Goal: Task Accomplishment & Management: Complete application form

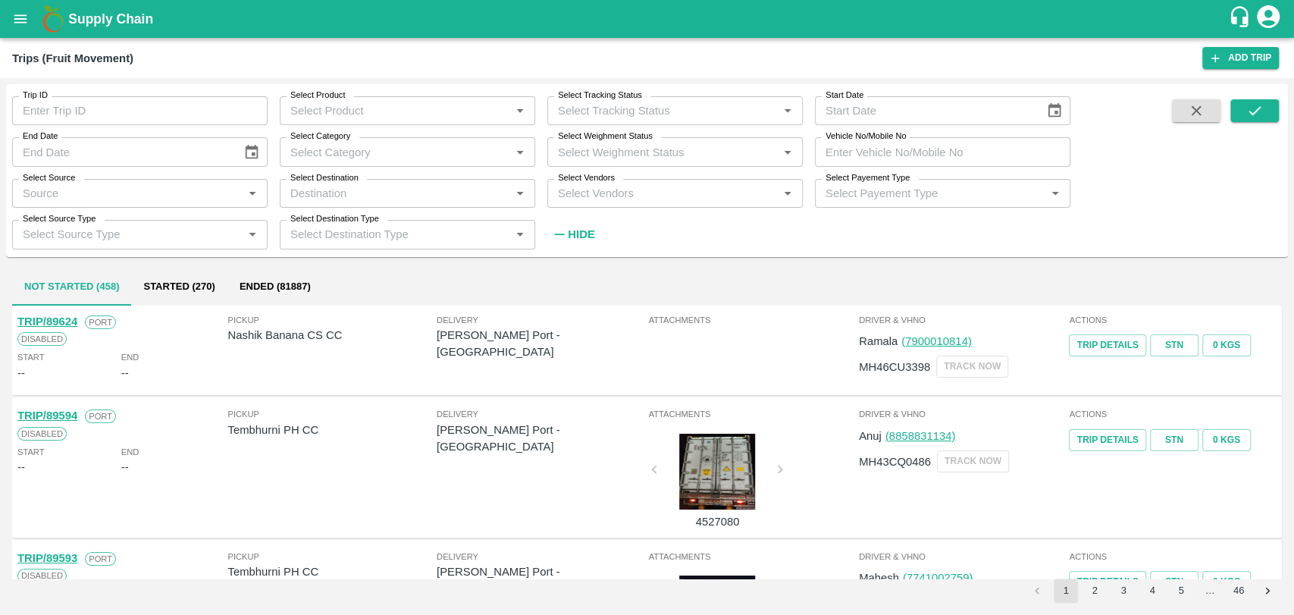
click at [639, 180] on div "Select Vendors   *" at bounding box center [674, 193] width 255 height 29
type input "shah"
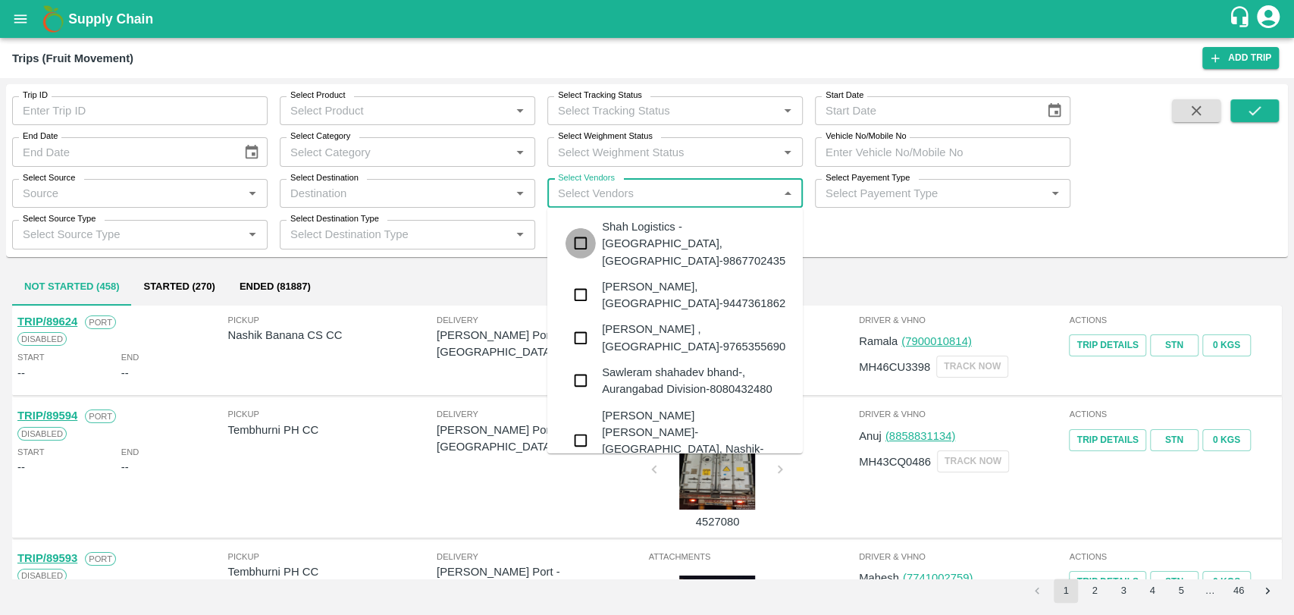
click at [578, 228] on input "checkbox" at bounding box center [581, 243] width 30 height 30
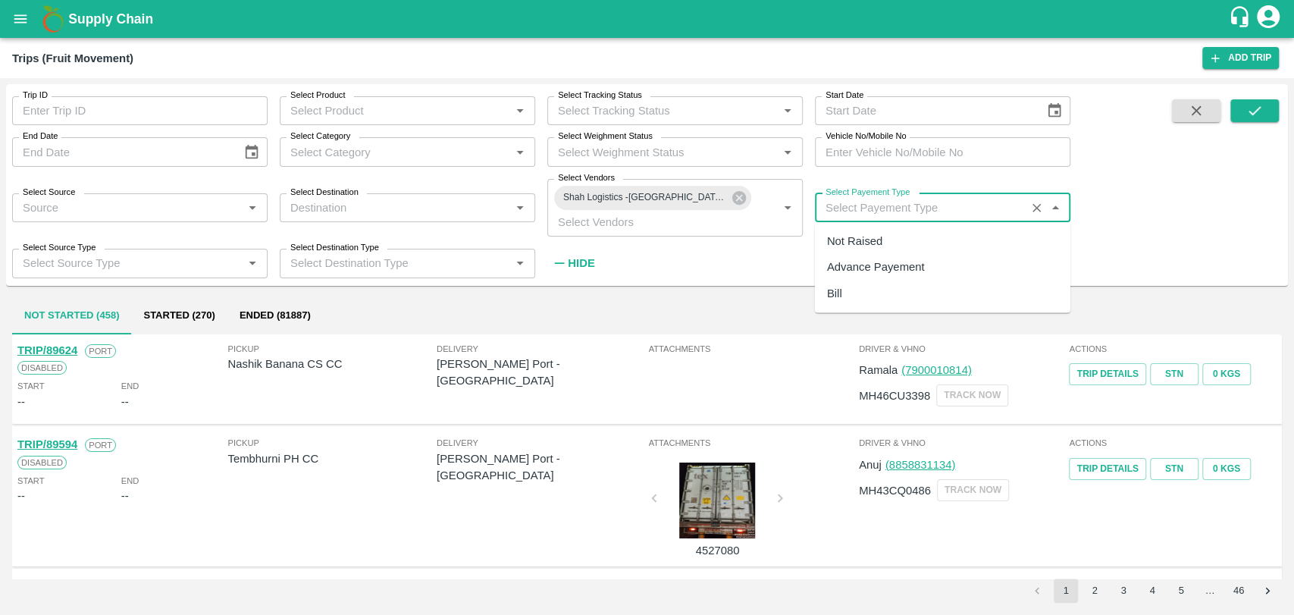
click at [845, 202] on input "Select Payement Type" at bounding box center [921, 208] width 202 height 20
click at [855, 260] on div "Advance Payement" at bounding box center [876, 267] width 98 height 17
type input "Advance Payement"
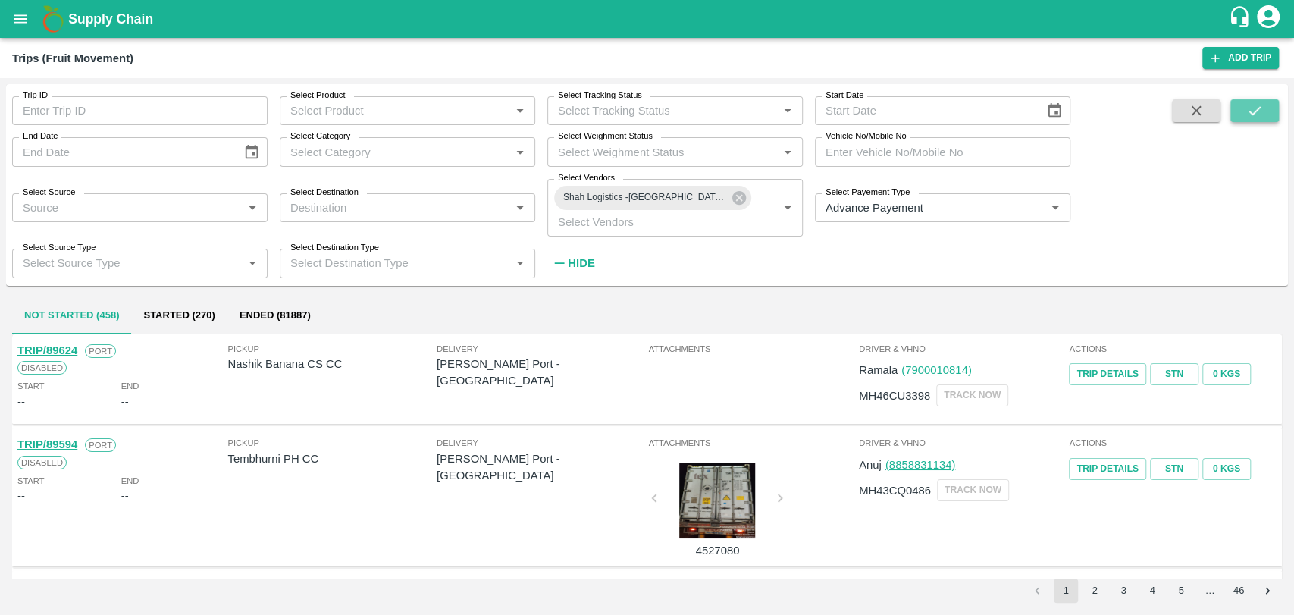
click at [1255, 112] on icon "submit" at bounding box center [1254, 110] width 17 height 17
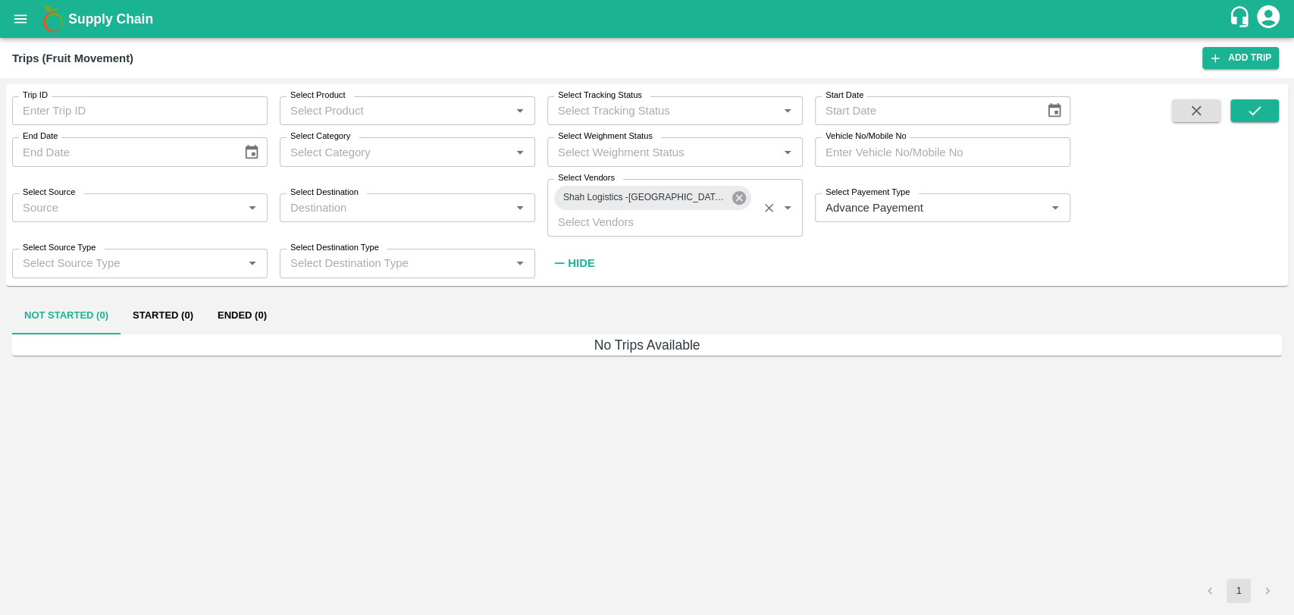
click at [743, 201] on icon at bounding box center [739, 198] width 14 height 14
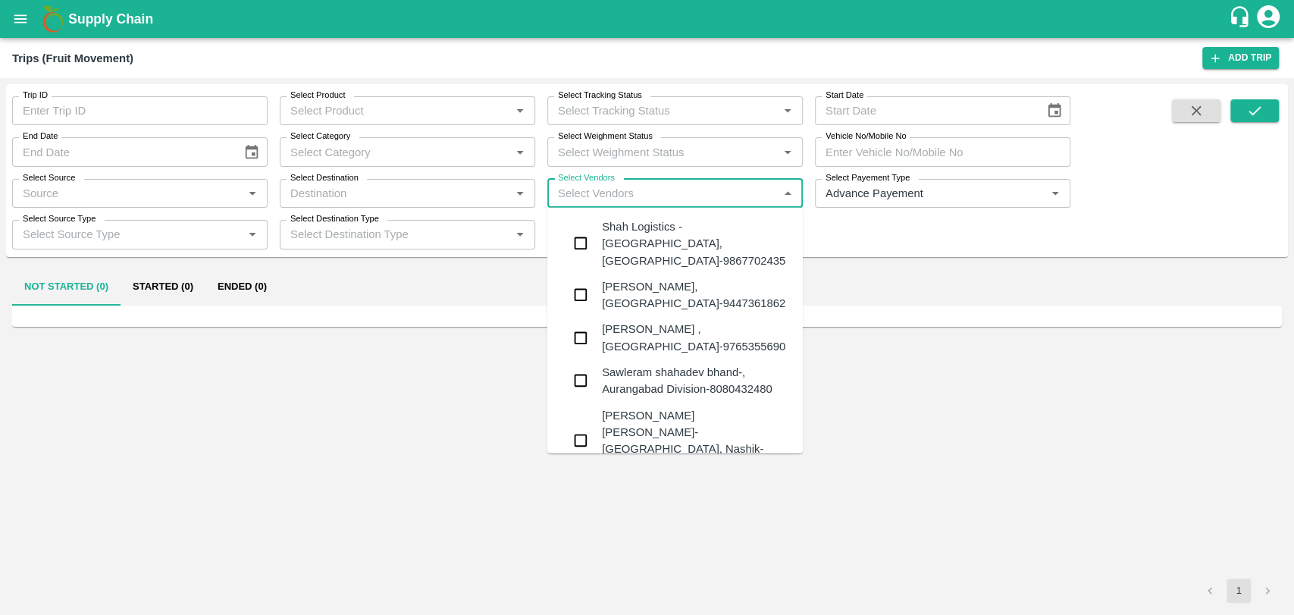
click at [633, 188] on input "Select Vendors" at bounding box center [662, 193] width 221 height 20
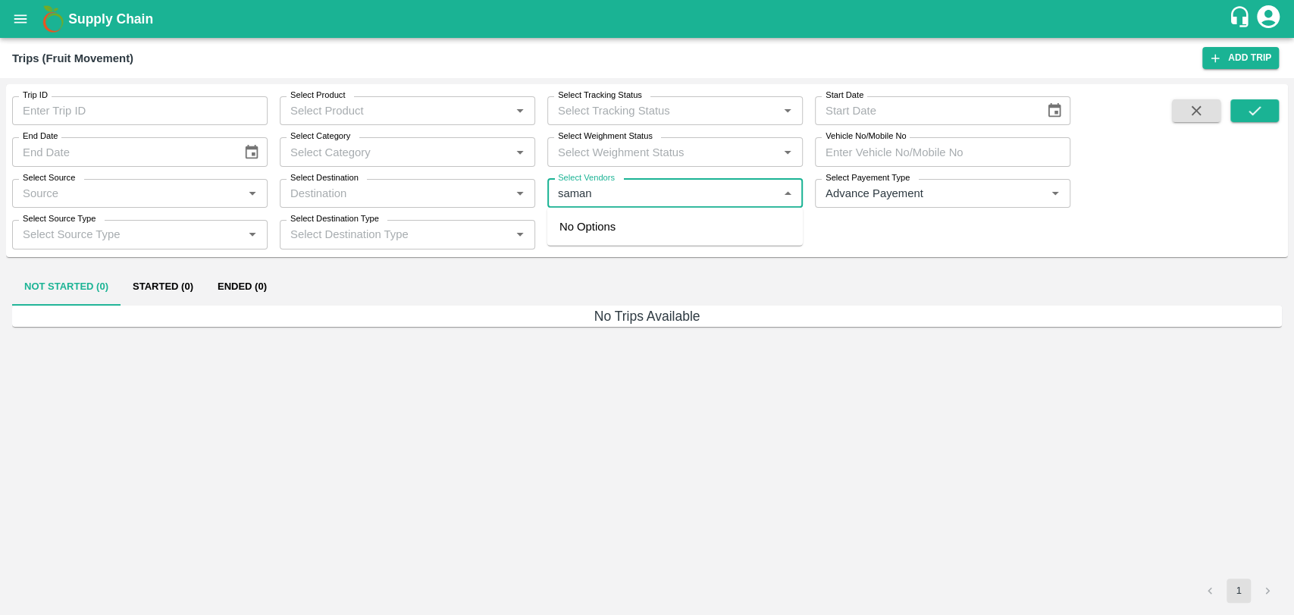
type input "samana"
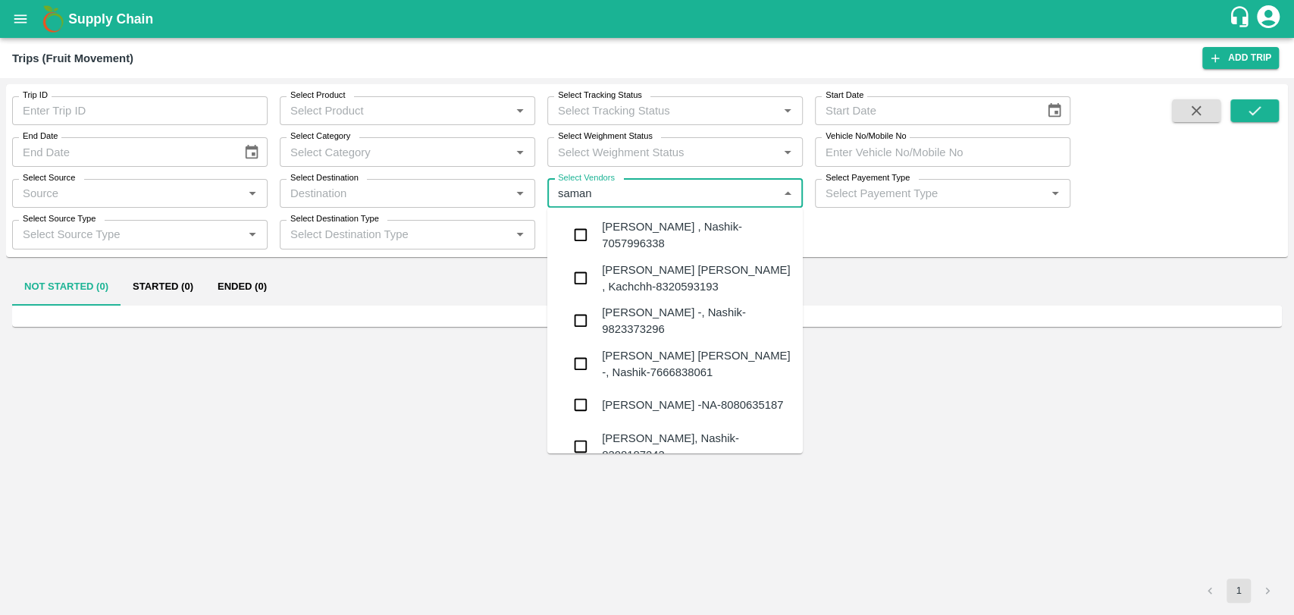
type input "samana"
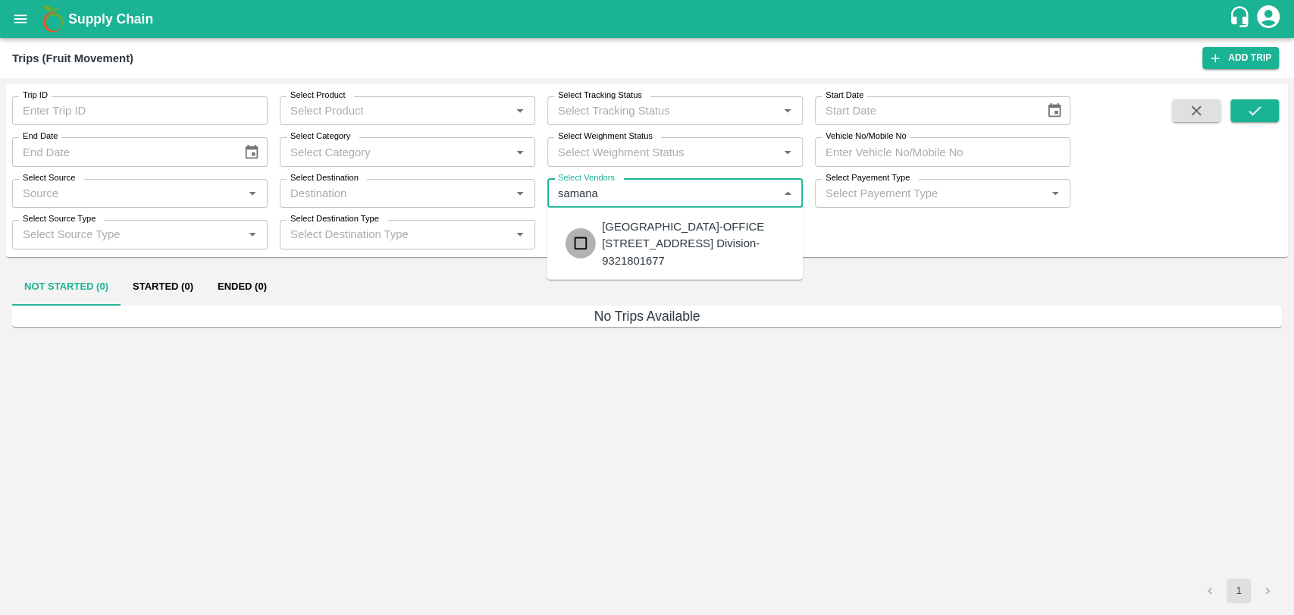
click at [586, 253] on input "checkbox" at bounding box center [581, 243] width 30 height 30
click at [636, 197] on input "Select Vendors" at bounding box center [662, 193] width 221 height 20
type input "samana"
click at [602, 244] on div "SAMANA ROADLINES-OFFICE NO 140, CENTRAL FACILITY BUILDING-2, Konkan Division-93…" at bounding box center [696, 243] width 189 height 51
click at [848, 187] on input "Select Payement Type" at bounding box center [921, 193] width 202 height 20
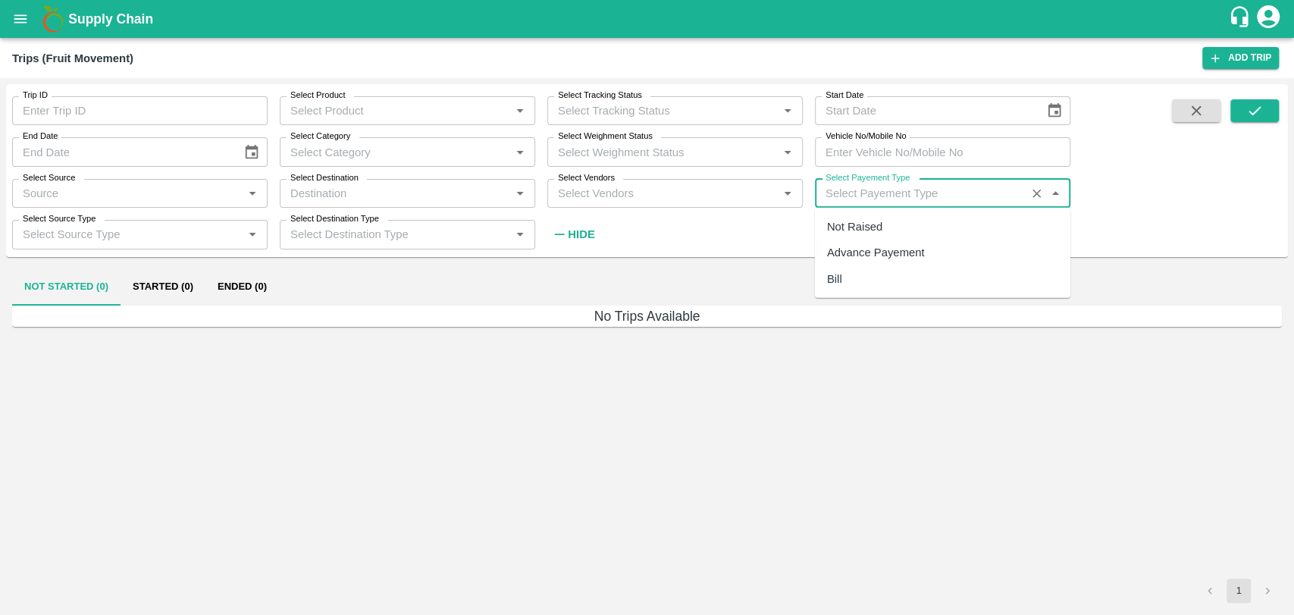
click at [641, 189] on input "Select Vendors" at bounding box center [662, 193] width 221 height 20
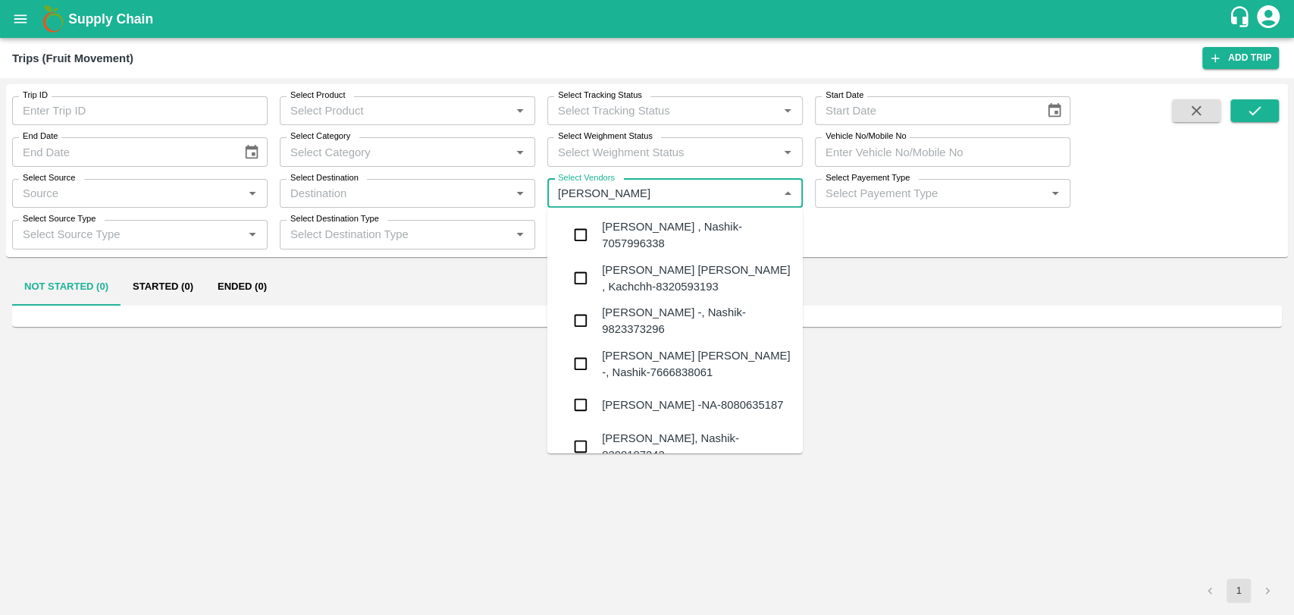
type input "sama"
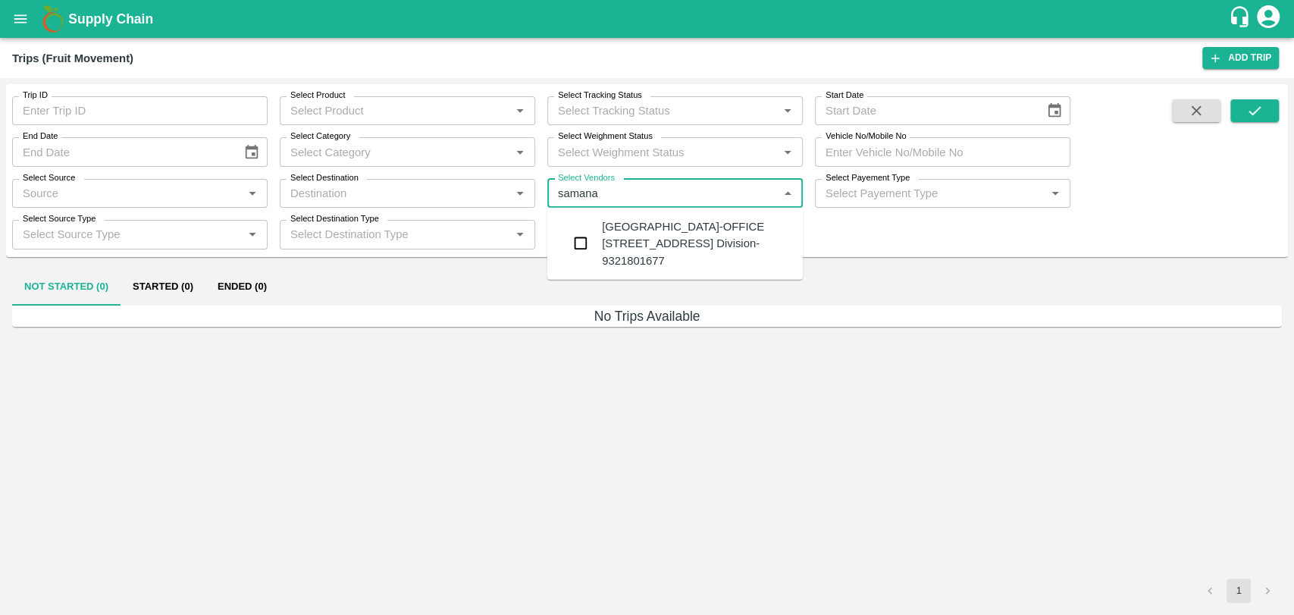
type input "samana"
click at [617, 259] on div "SAMANA ROADLINES-OFFICE NO 140, CENTRAL FACILITY BUILDING-2, Konkan Division-93…" at bounding box center [696, 243] width 189 height 51
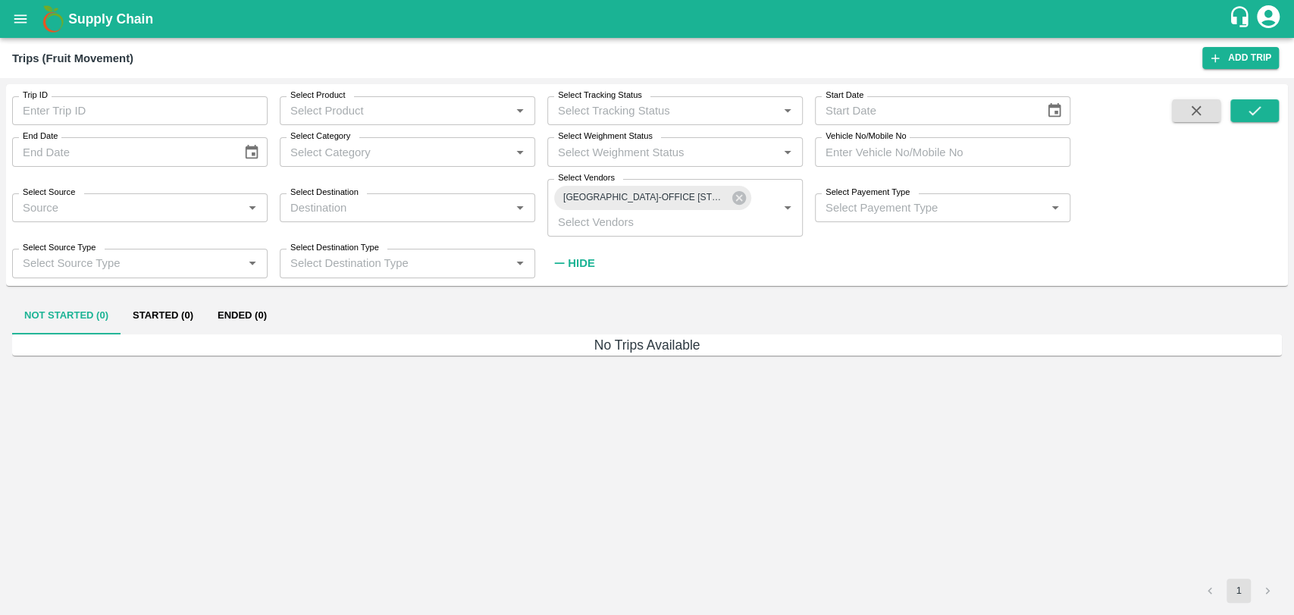
click at [617, 259] on div "Trip ID Trip ID Select Product Select Product   * Select Tracking Status Select…" at bounding box center [535, 180] width 1070 height 193
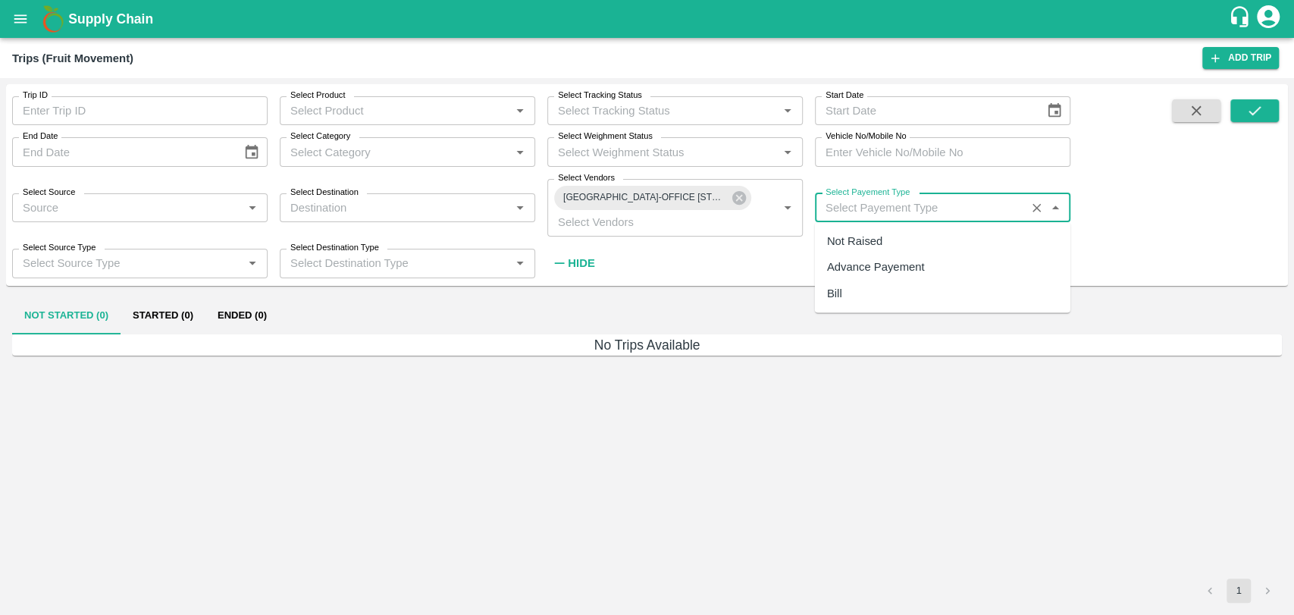
click at [876, 209] on input "Select Payement Type" at bounding box center [921, 208] width 202 height 20
click at [855, 262] on div "Advance Payement" at bounding box center [876, 267] width 98 height 17
type input "Advance Payement"
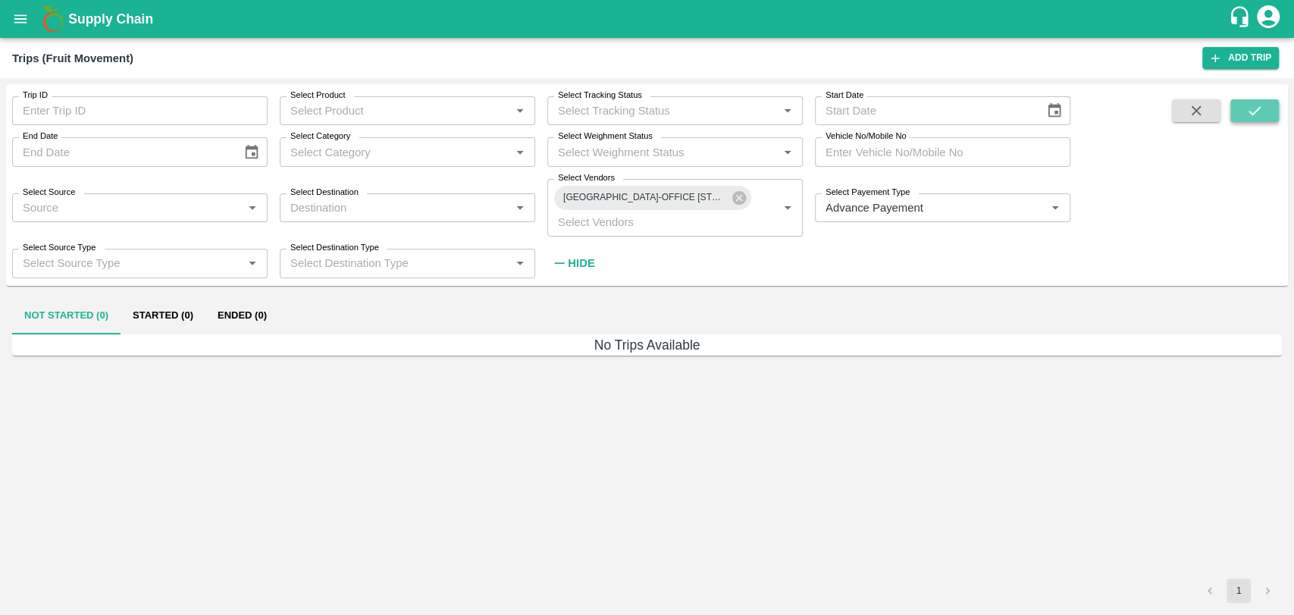
click at [1265, 111] on button "submit" at bounding box center [1254, 110] width 49 height 23
click at [740, 201] on icon at bounding box center [739, 198] width 14 height 14
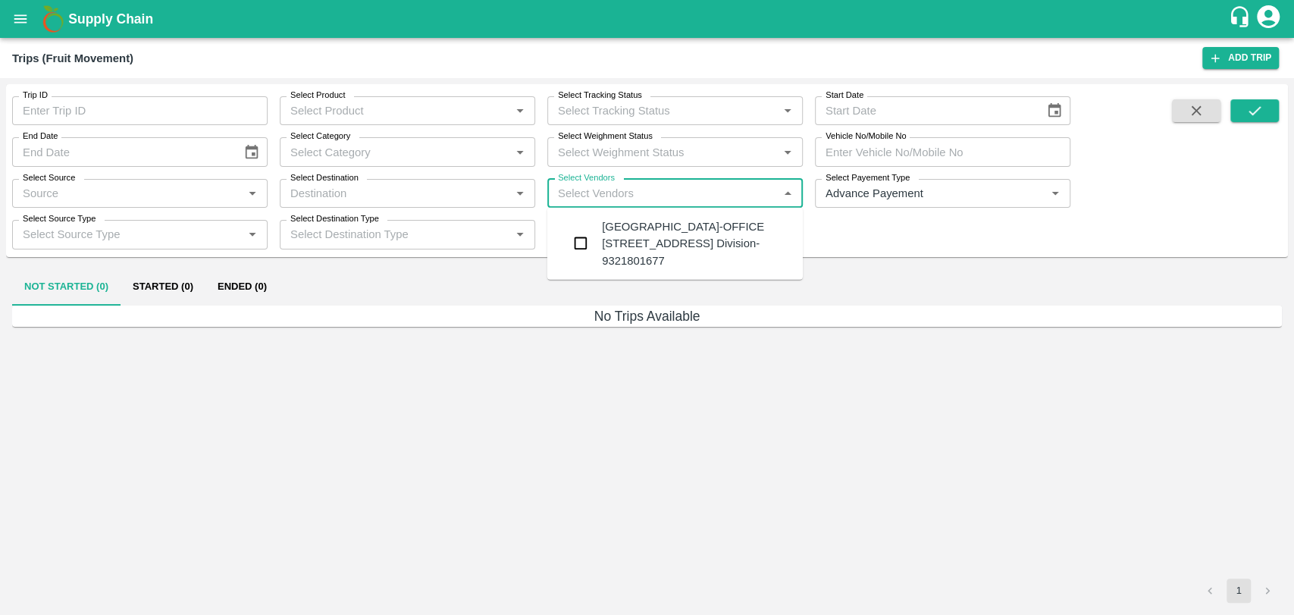
click at [588, 196] on input "Select Vendors" at bounding box center [662, 193] width 221 height 20
type input "harish"
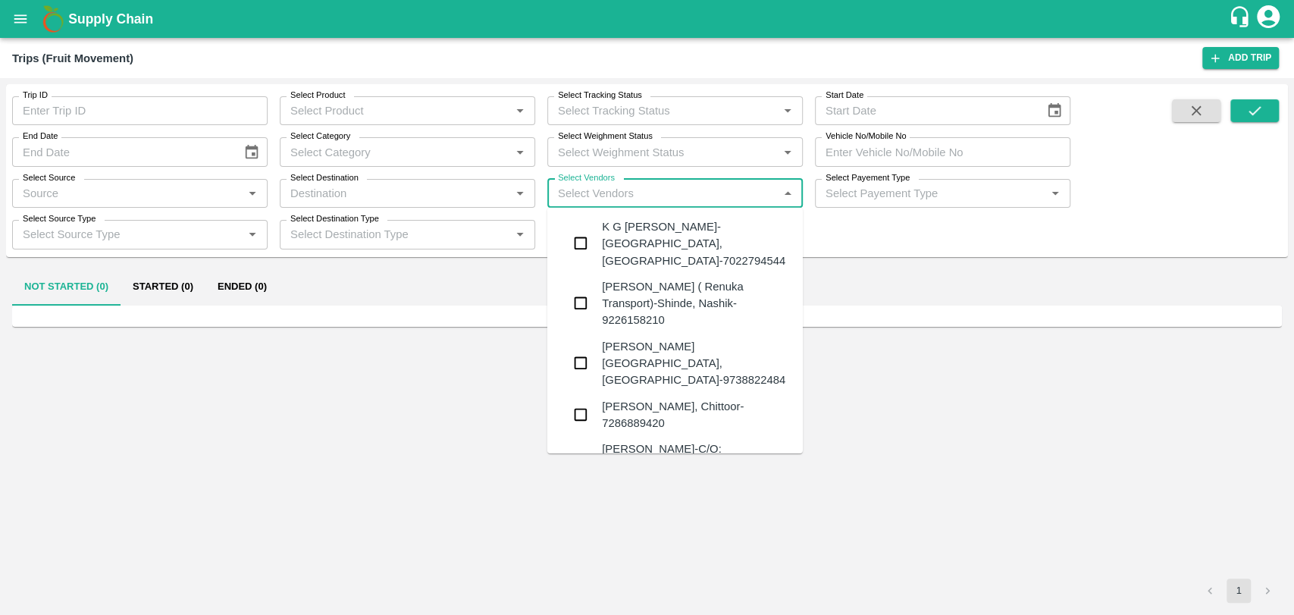
click at [582, 298] on input "checkbox" at bounding box center [581, 303] width 30 height 30
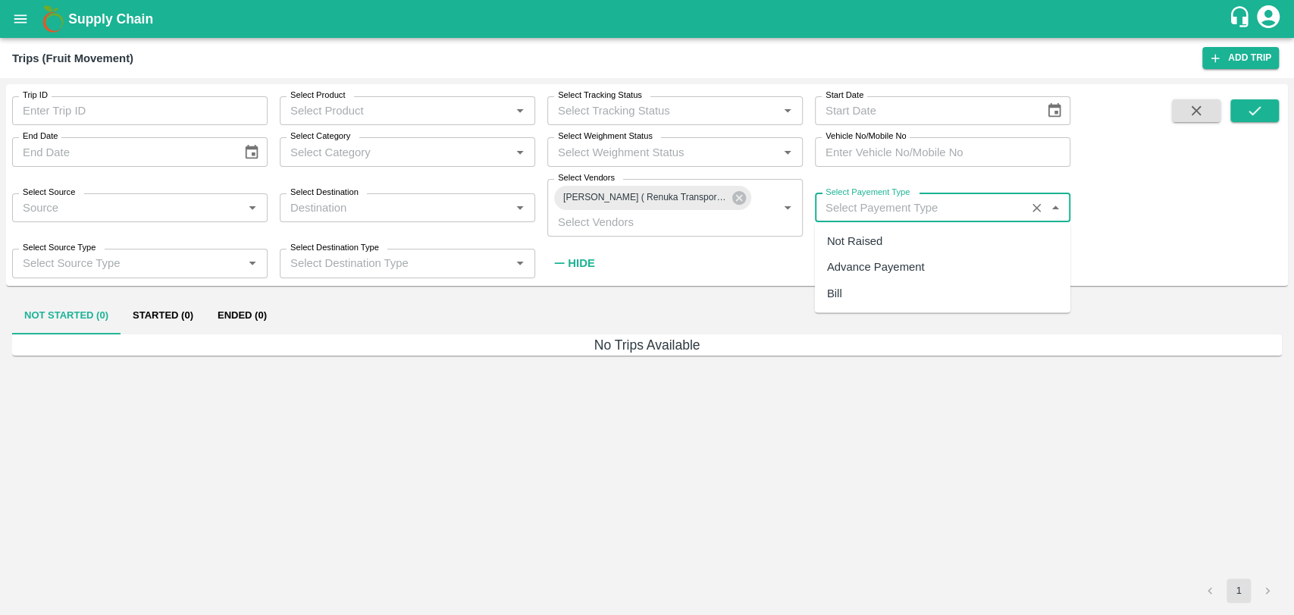
click at [854, 205] on input "Select Payement Type" at bounding box center [921, 208] width 202 height 20
click at [855, 268] on div "Advance Payement" at bounding box center [876, 267] width 98 height 17
type input "Advance Payement"
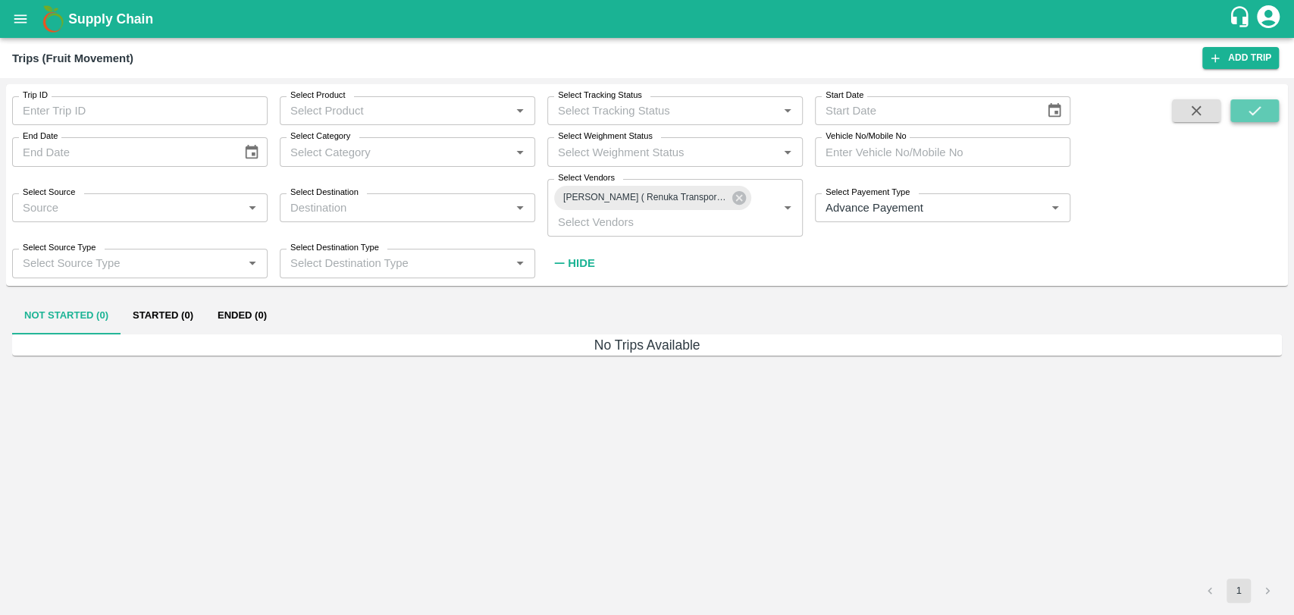
click at [1262, 107] on icon "submit" at bounding box center [1254, 110] width 17 height 17
click at [252, 314] on button "Ended (0)" at bounding box center [242, 316] width 74 height 36
click at [743, 196] on icon at bounding box center [739, 198] width 14 height 14
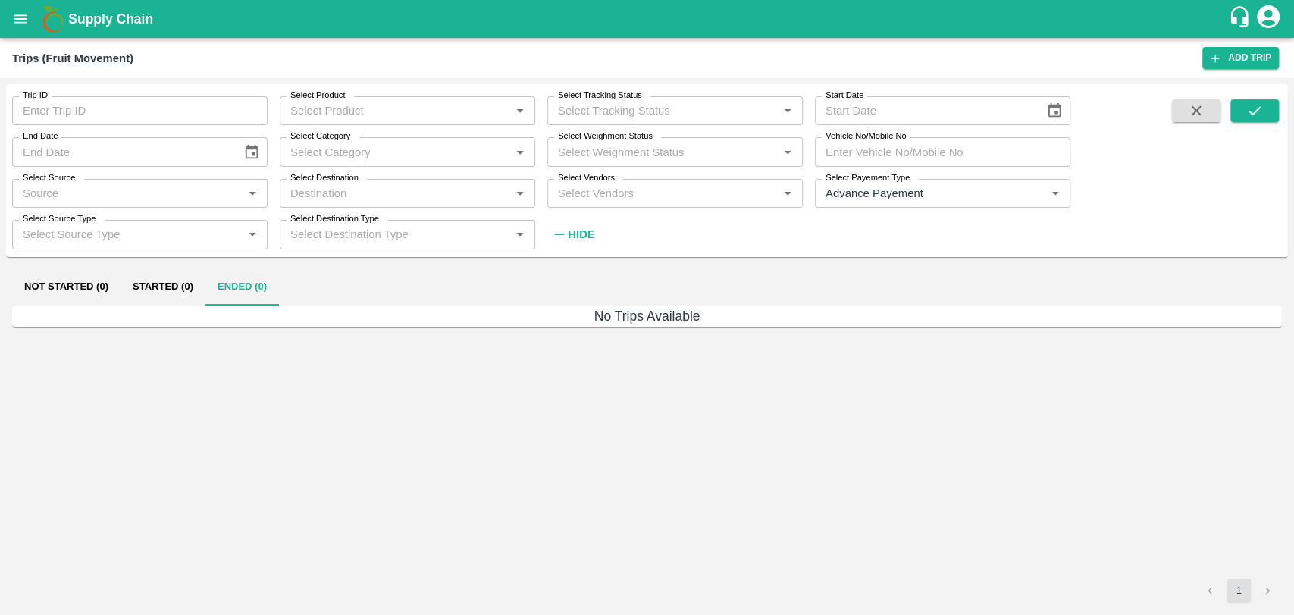
click at [629, 186] on input "Select Vendors" at bounding box center [662, 193] width 221 height 20
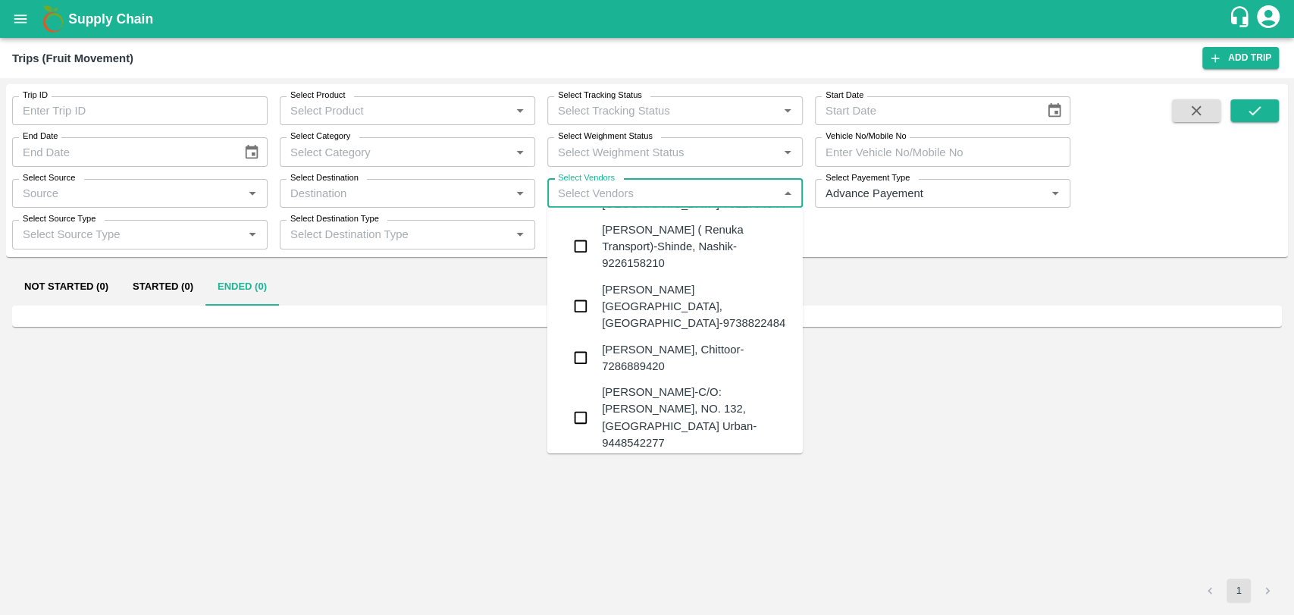
scroll to position [84, 0]
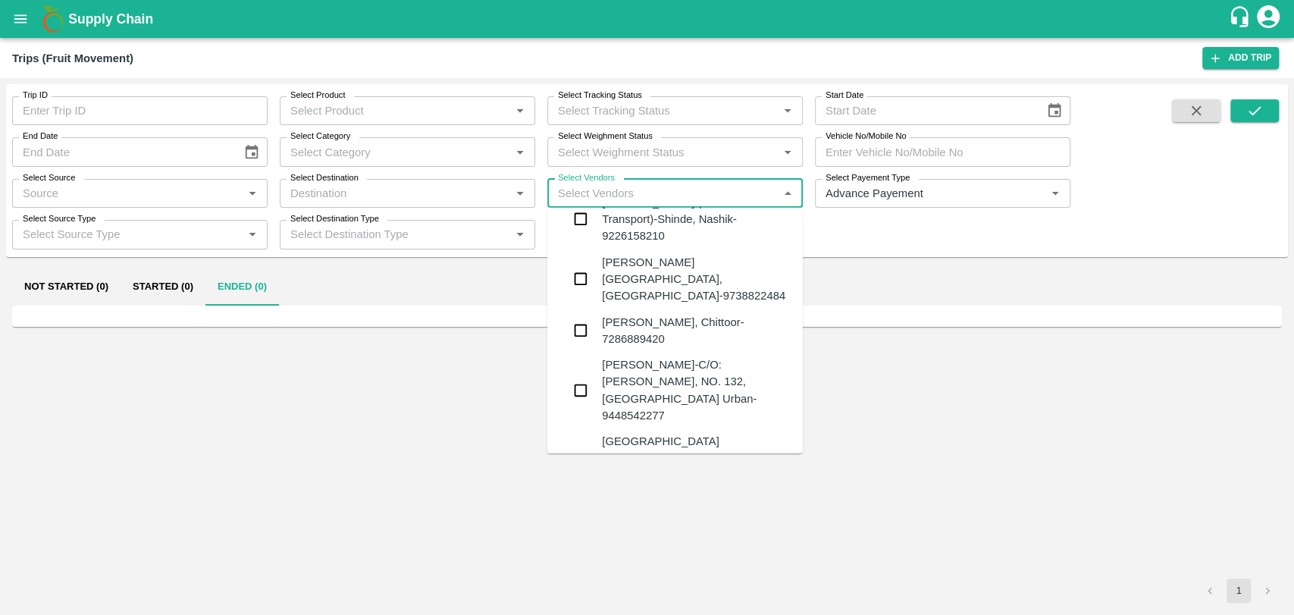
click at [431, 110] on input "Select Product" at bounding box center [394, 111] width 221 height 20
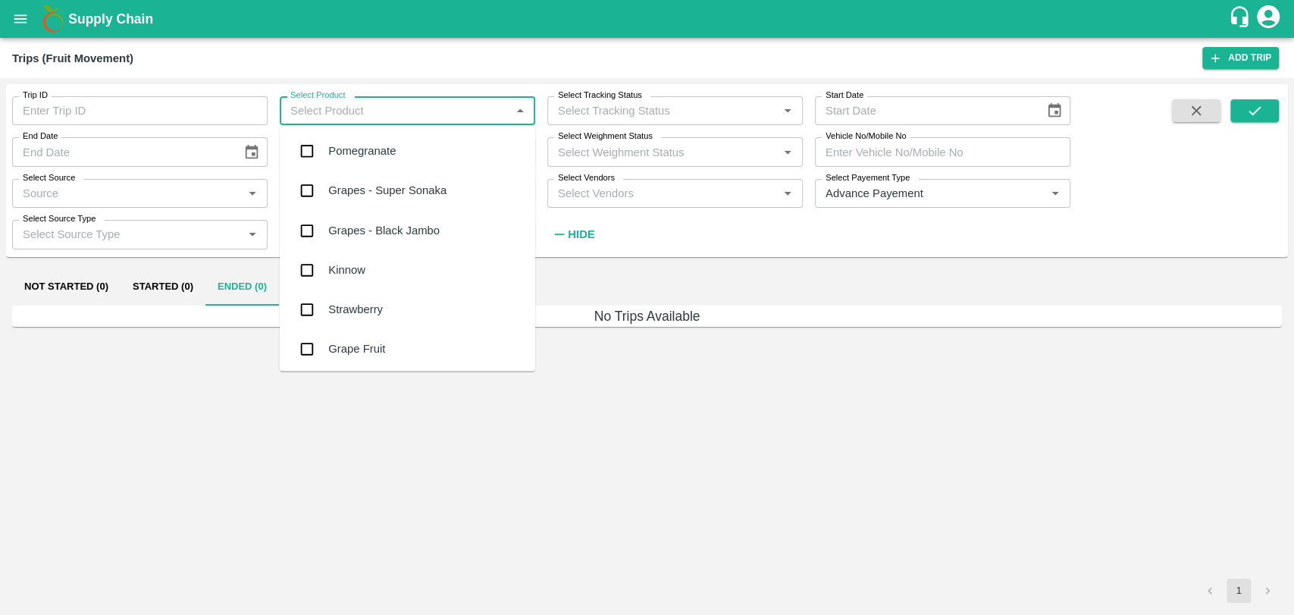
scroll to position [168, 0]
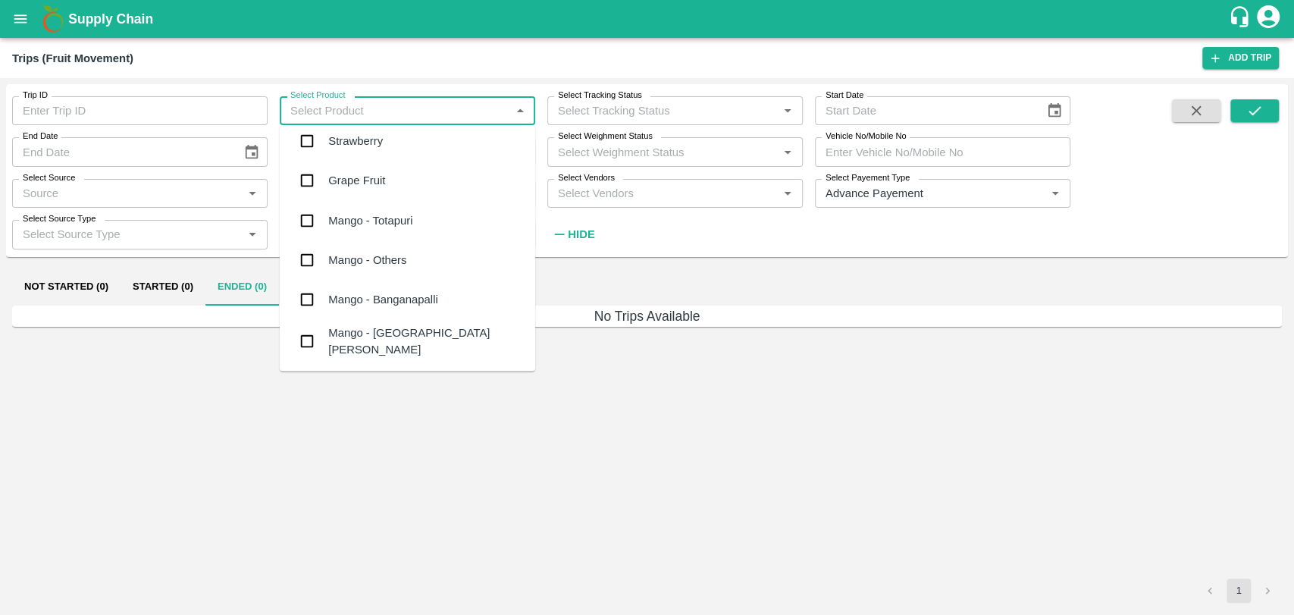
click at [193, 340] on div "No Trips Available" at bounding box center [647, 443] width 1270 height 274
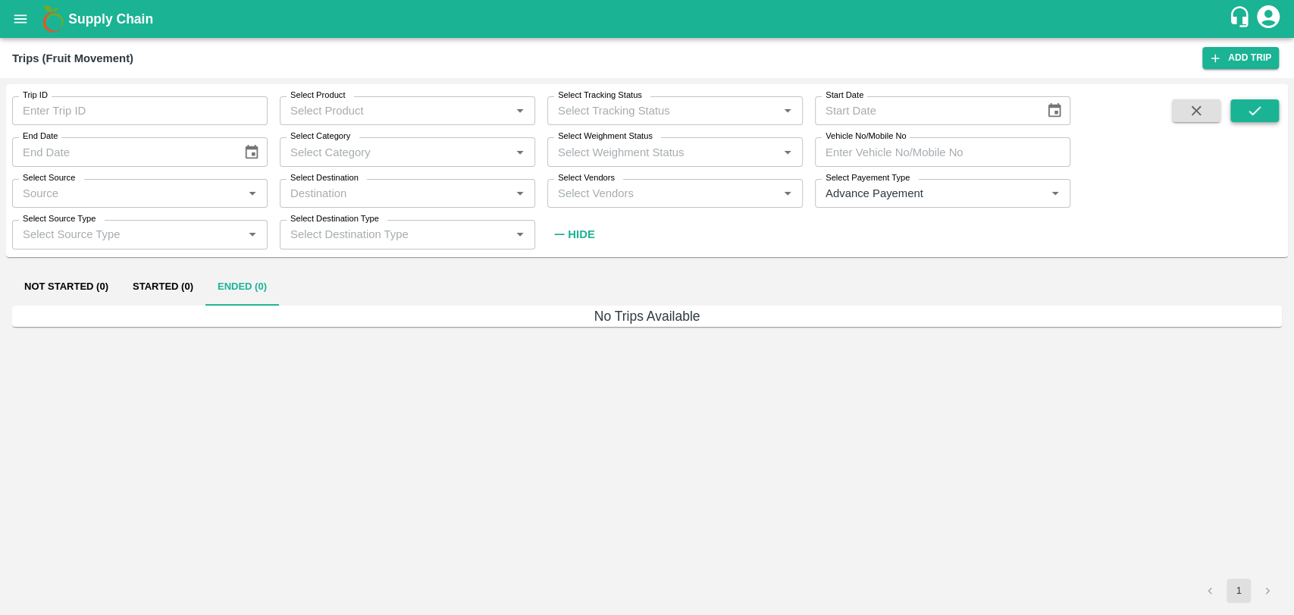
click at [1274, 114] on button "submit" at bounding box center [1254, 110] width 49 height 23
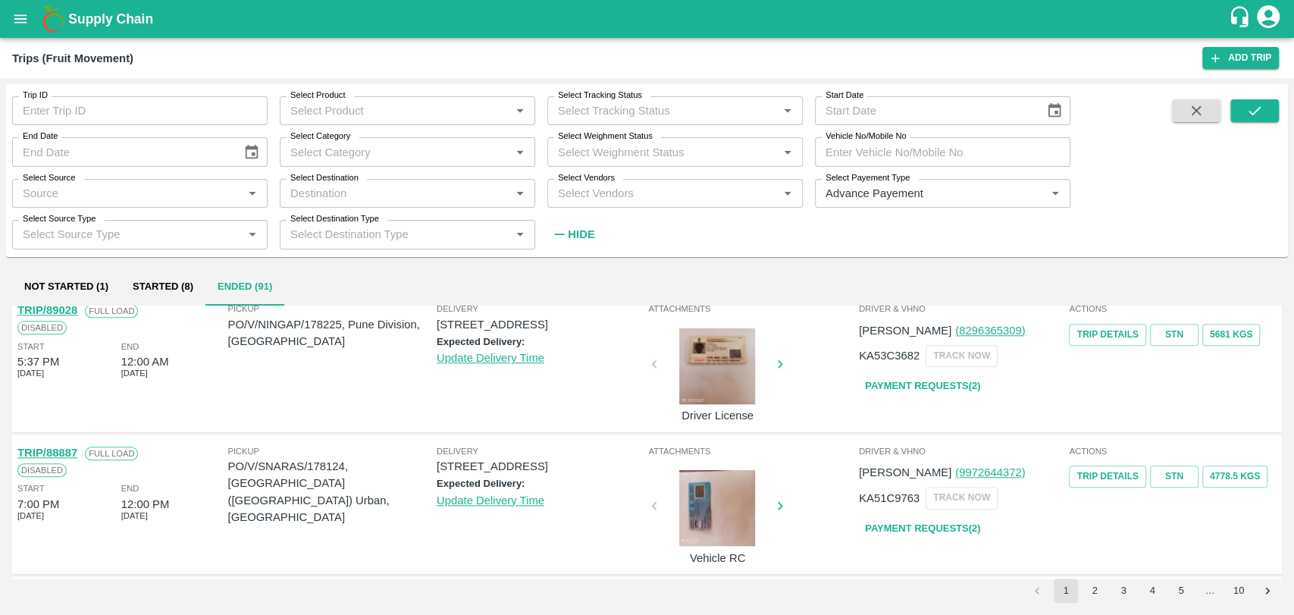
scroll to position [1148, 0]
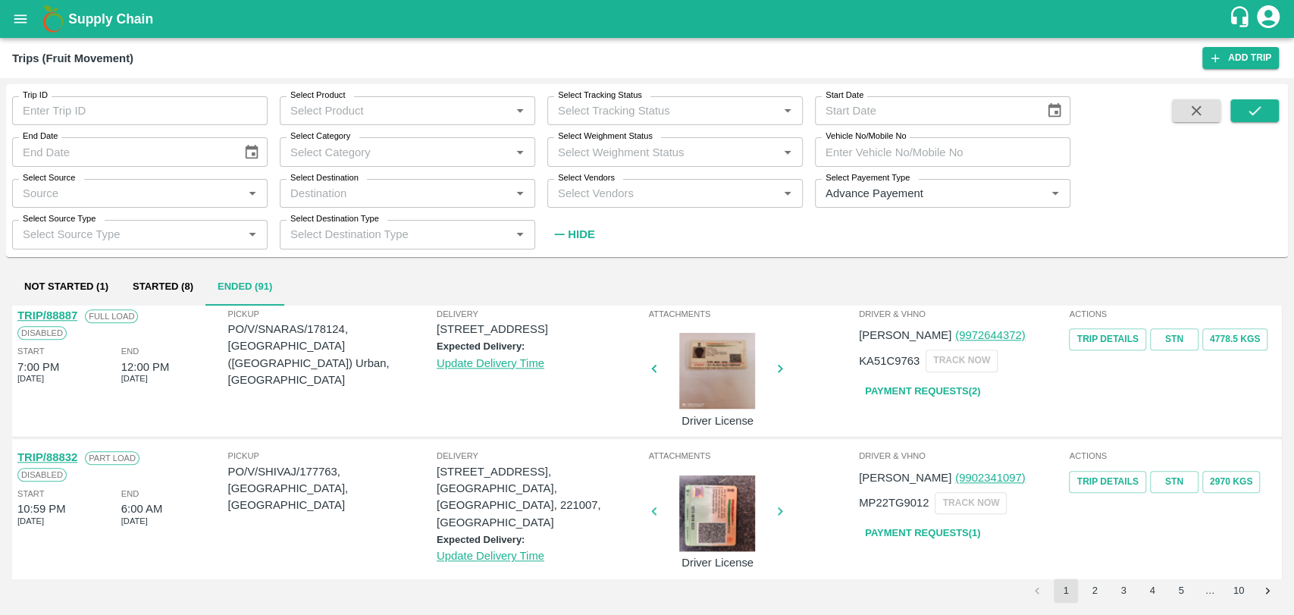
click at [1089, 585] on button "2" at bounding box center [1095, 590] width 24 height 24
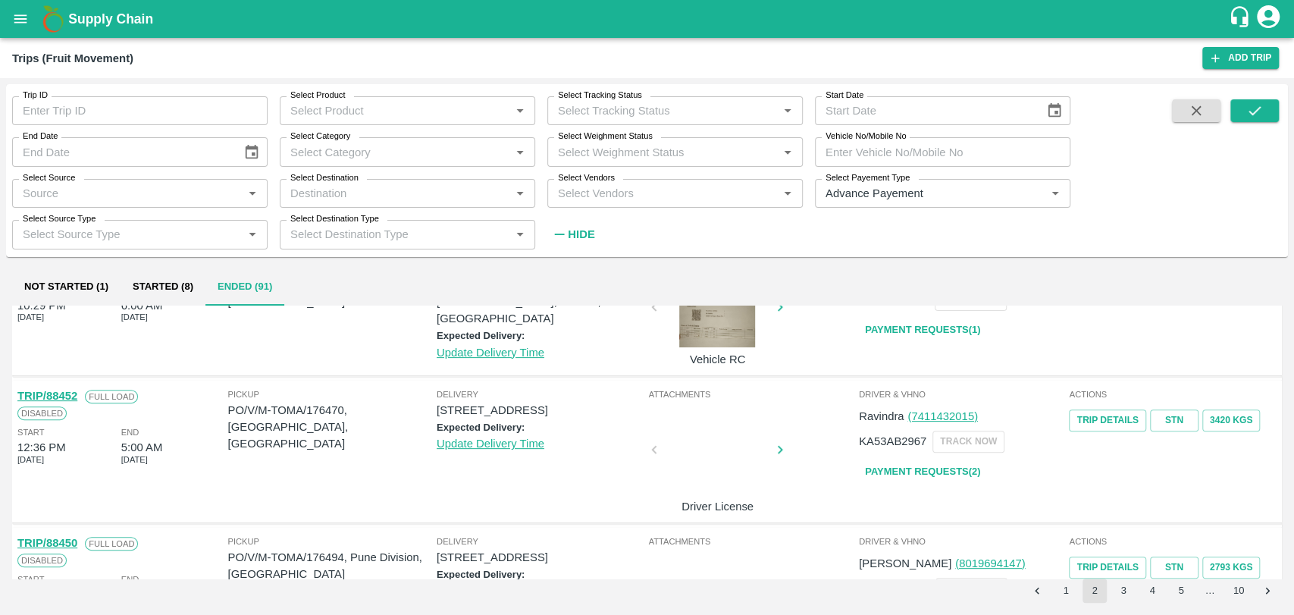
scroll to position [0, 0]
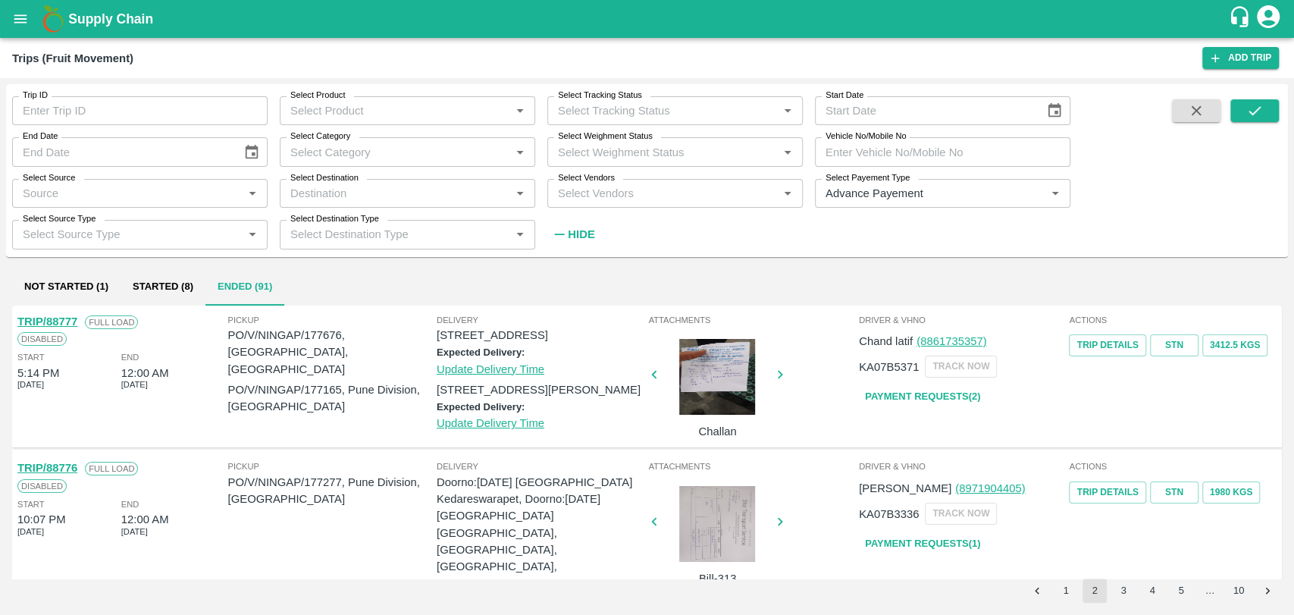
click at [728, 385] on div at bounding box center [717, 377] width 114 height 76
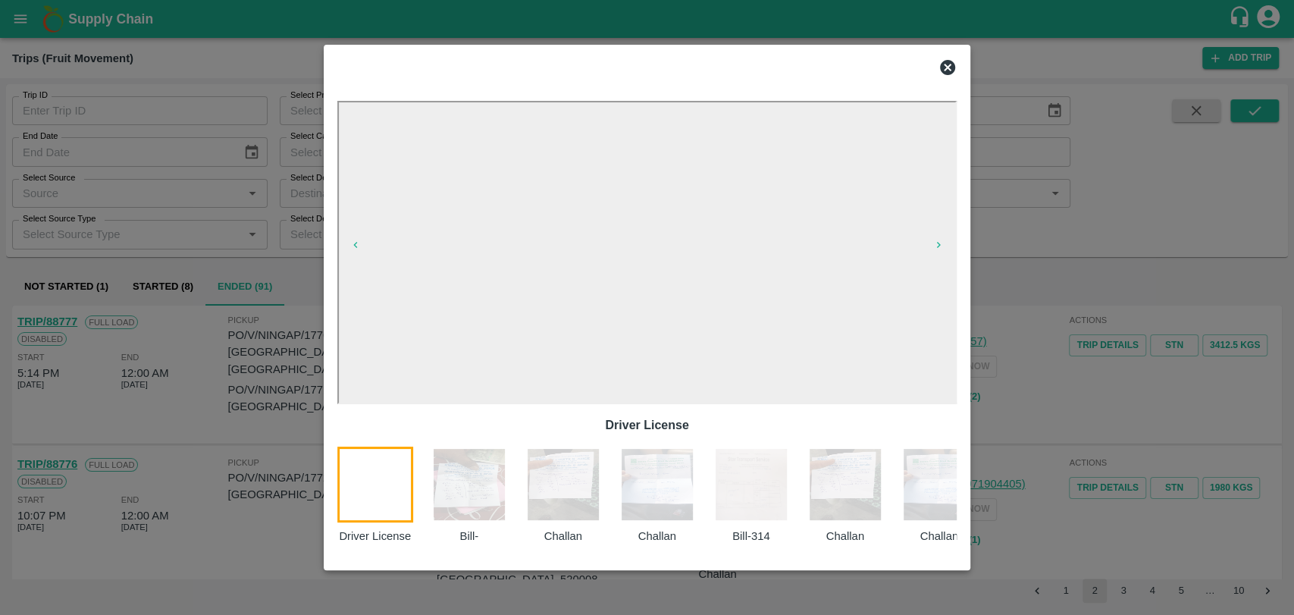
click at [945, 62] on icon at bounding box center [947, 67] width 15 height 15
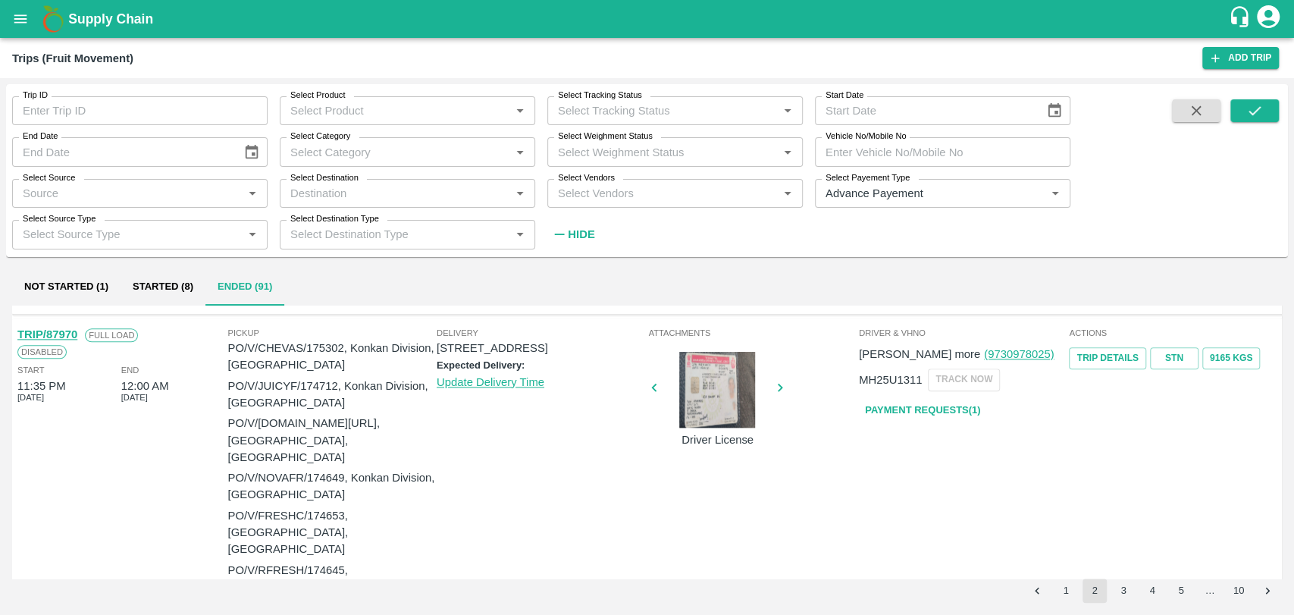
scroll to position [1327, 0]
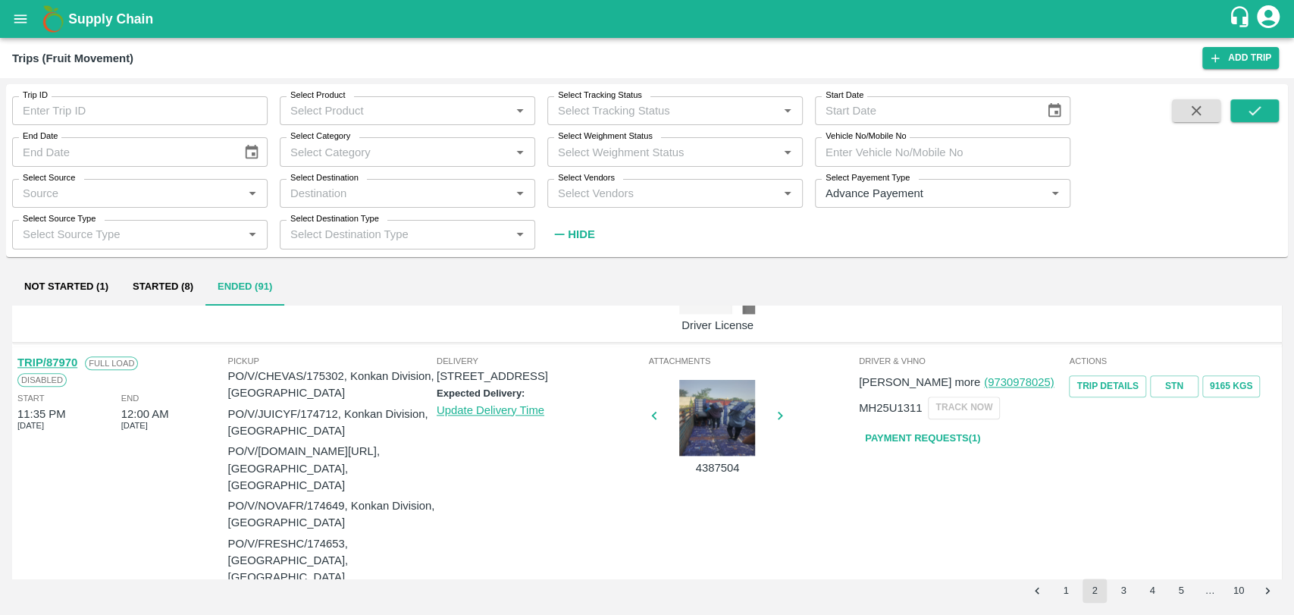
click at [894, 450] on link "Payment Requests( 1 )" at bounding box center [922, 438] width 127 height 27
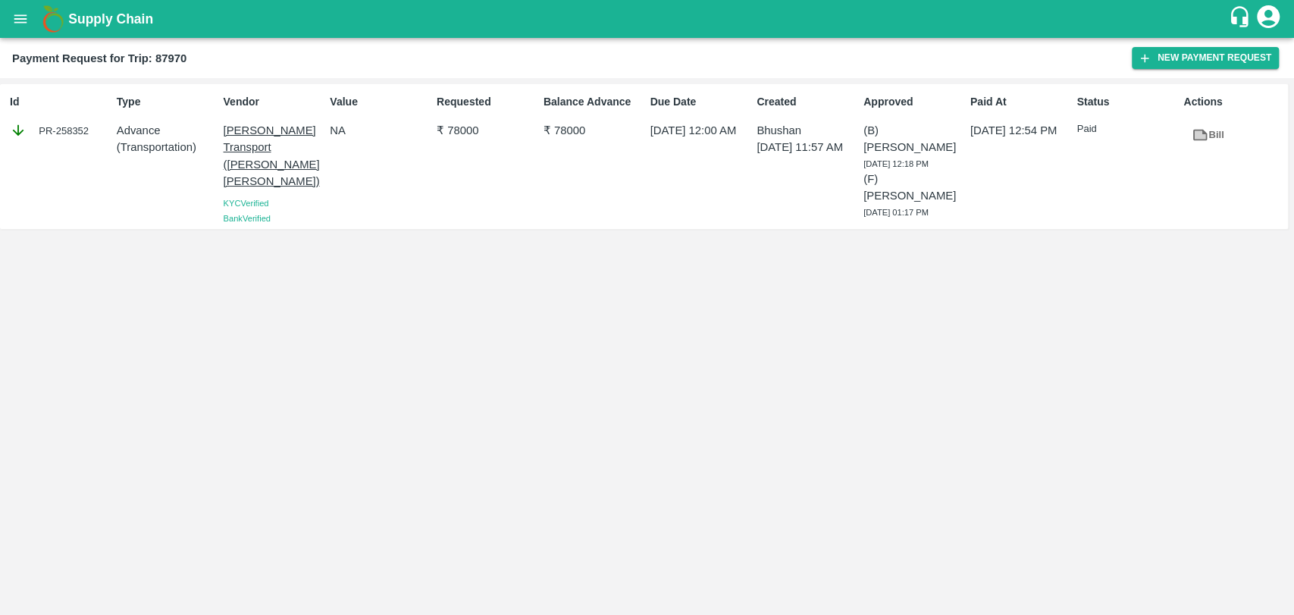
click at [27, 20] on icon "open drawer" at bounding box center [20, 19] width 17 height 17
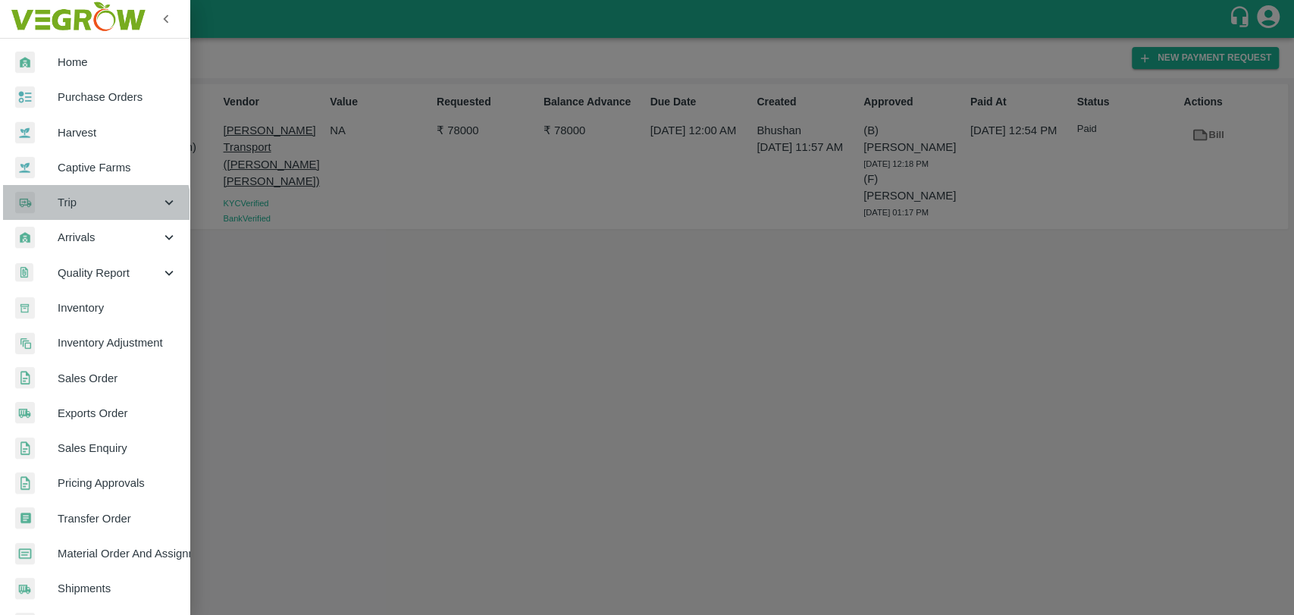
click at [87, 212] on div "Trip" at bounding box center [95, 202] width 190 height 35
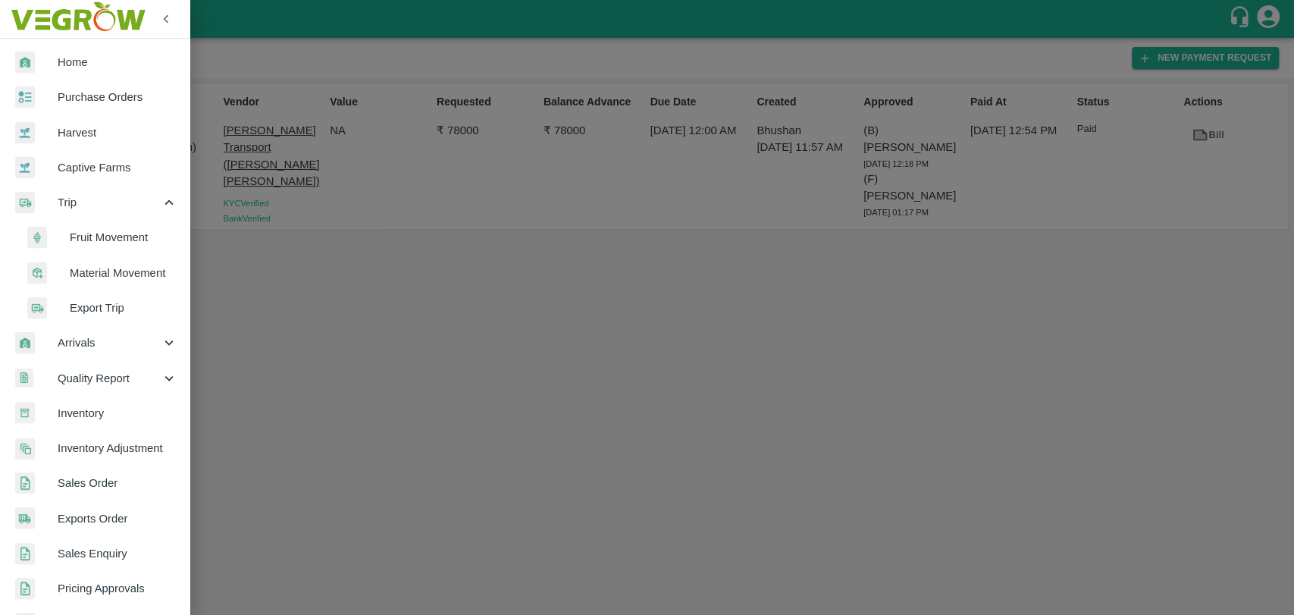
click at [92, 242] on span "Fruit Movement" at bounding box center [124, 237] width 108 height 17
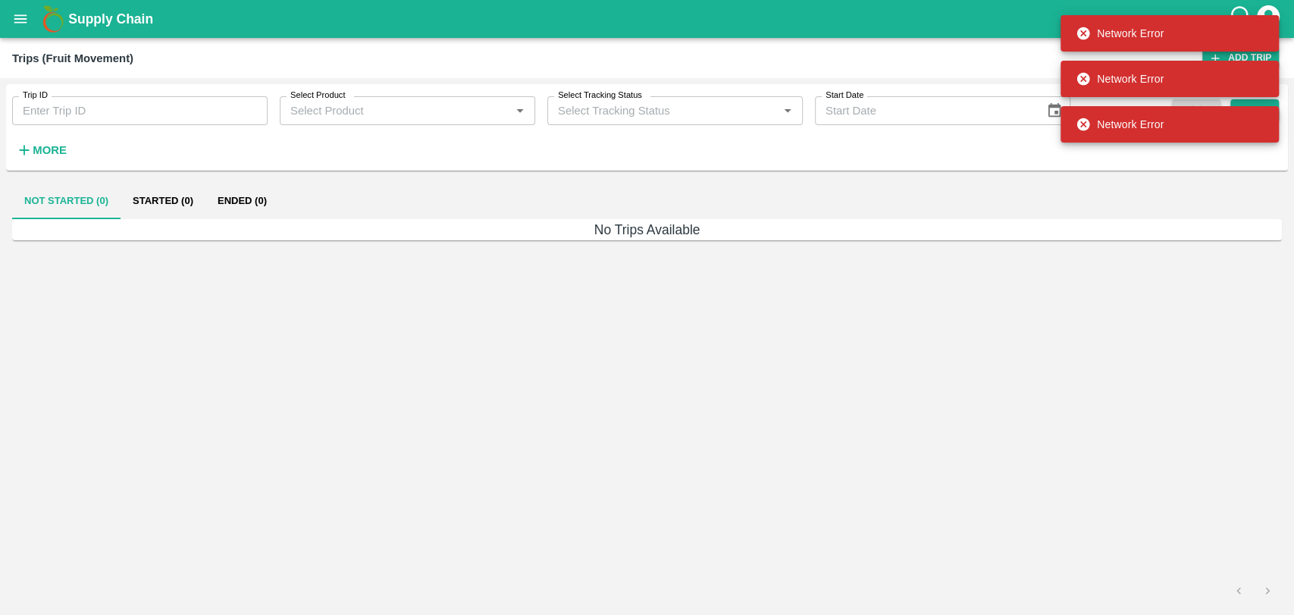
click at [55, 154] on strong "More" at bounding box center [50, 150] width 34 height 12
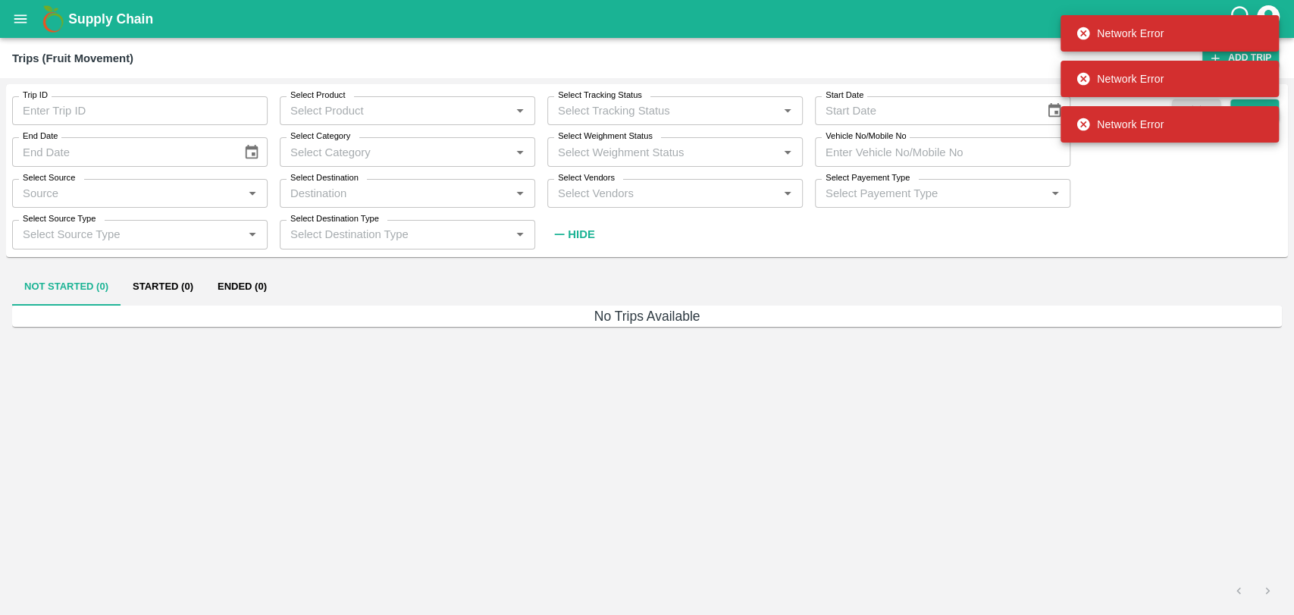
drag, startPoint x: 911, startPoint y: 147, endPoint x: 788, endPoint y: 159, distance: 123.4
click at [911, 147] on input "Vehicle No/Mobile No" at bounding box center [942, 151] width 255 height 29
click at [676, 190] on input "Select Vendors" at bounding box center [662, 193] width 221 height 20
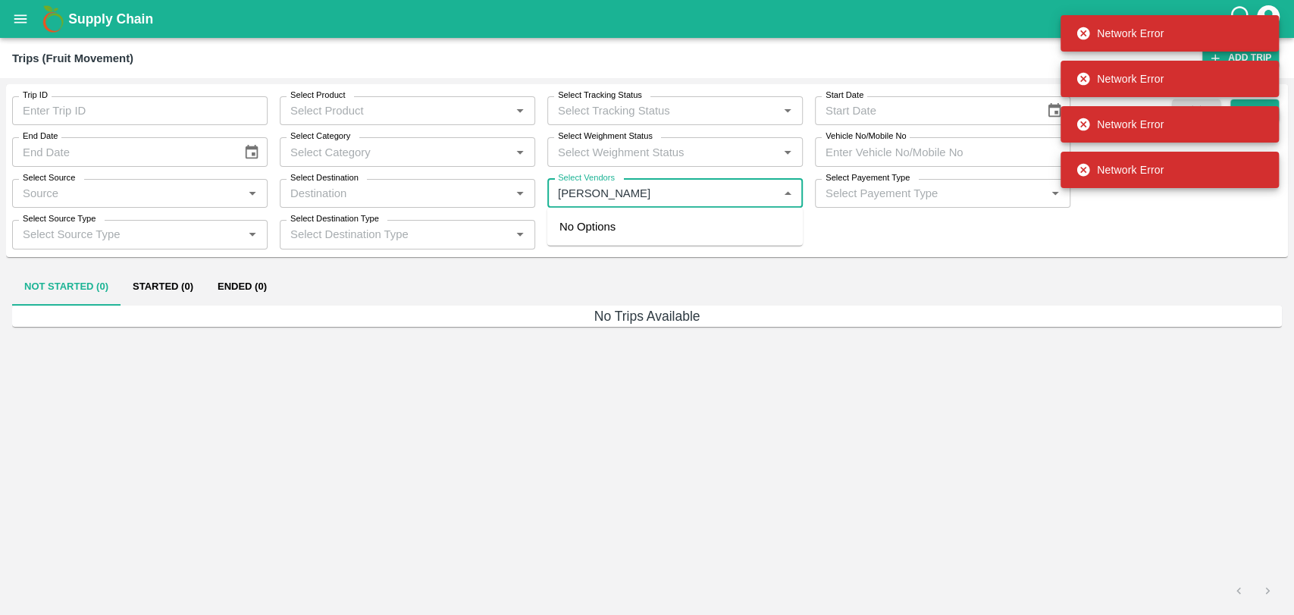
click at [676, 190] on input "Select Vendors" at bounding box center [662, 193] width 221 height 20
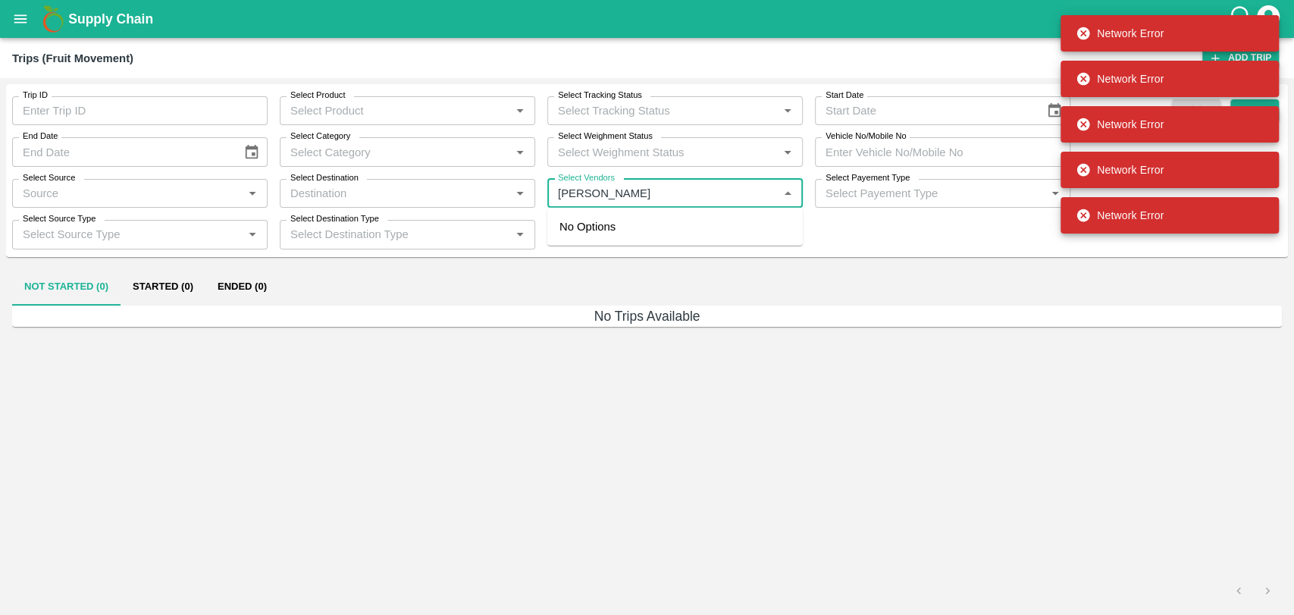
type input "[PERSON_NAME]"
click at [603, 302] on div "Not Started (0) Started (0) Ended (0)" at bounding box center [647, 287] width 1270 height 36
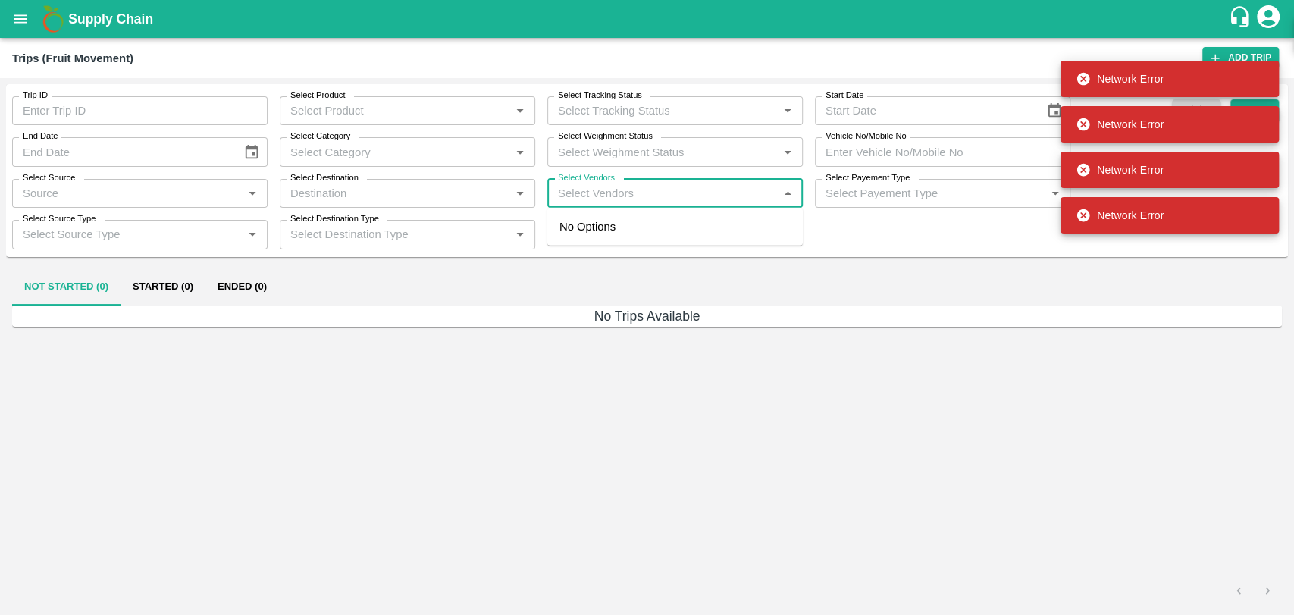
click at [589, 190] on input "Select Vendors" at bounding box center [662, 193] width 221 height 20
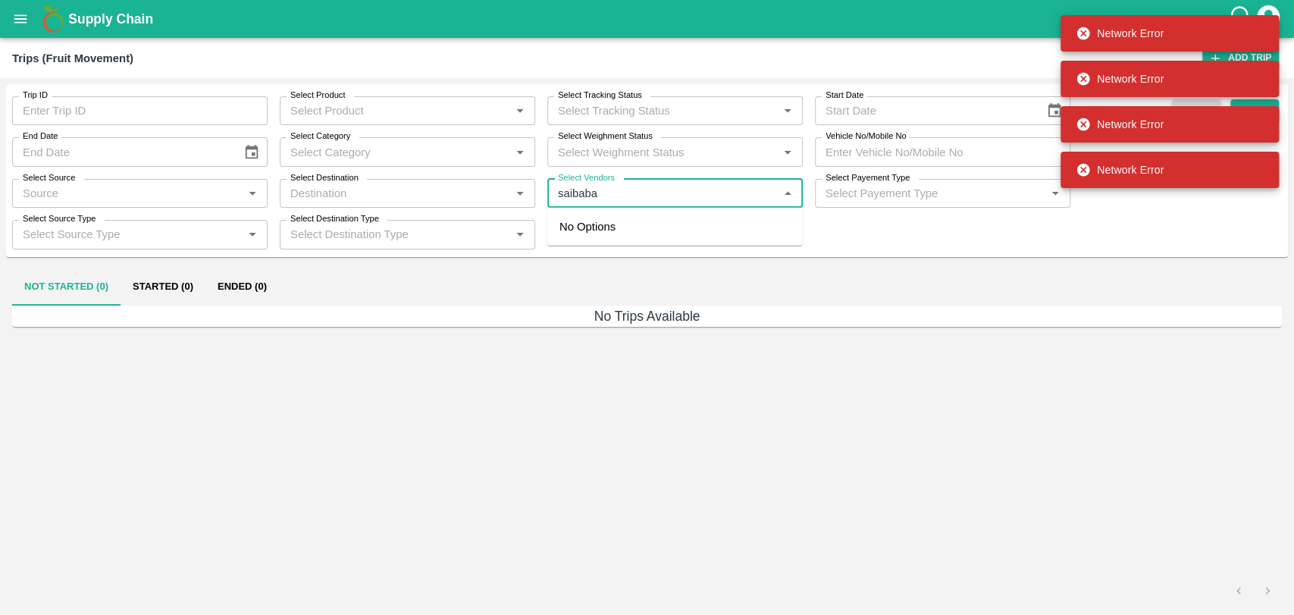
type input "saibaba"
click at [1205, 249] on div "Trip ID Trip ID Select Product Select Product   * Select Tracking Status Select…" at bounding box center [647, 170] width 1282 height 160
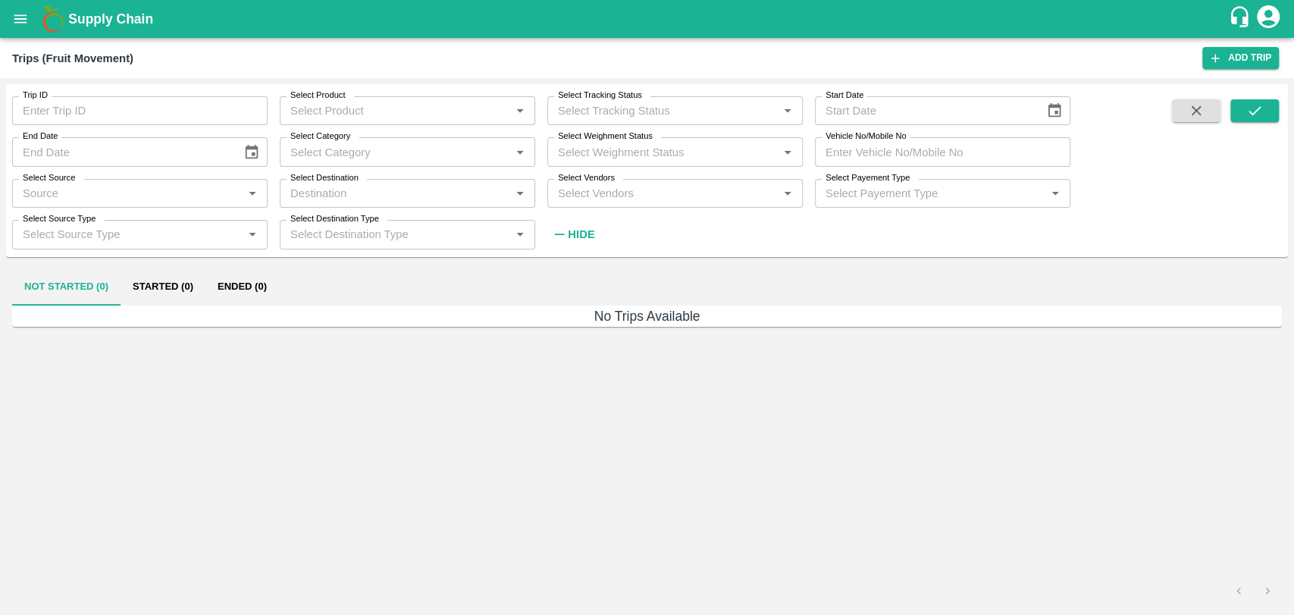
click at [1205, 246] on span at bounding box center [1196, 173] width 61 height 148
click at [322, 261] on div "Trip ID Trip ID Select Product Select Product   * Select Tracking Status Select…" at bounding box center [647, 173] width 1282 height 178
click at [270, 281] on button "Ended (0)" at bounding box center [242, 287] width 74 height 36
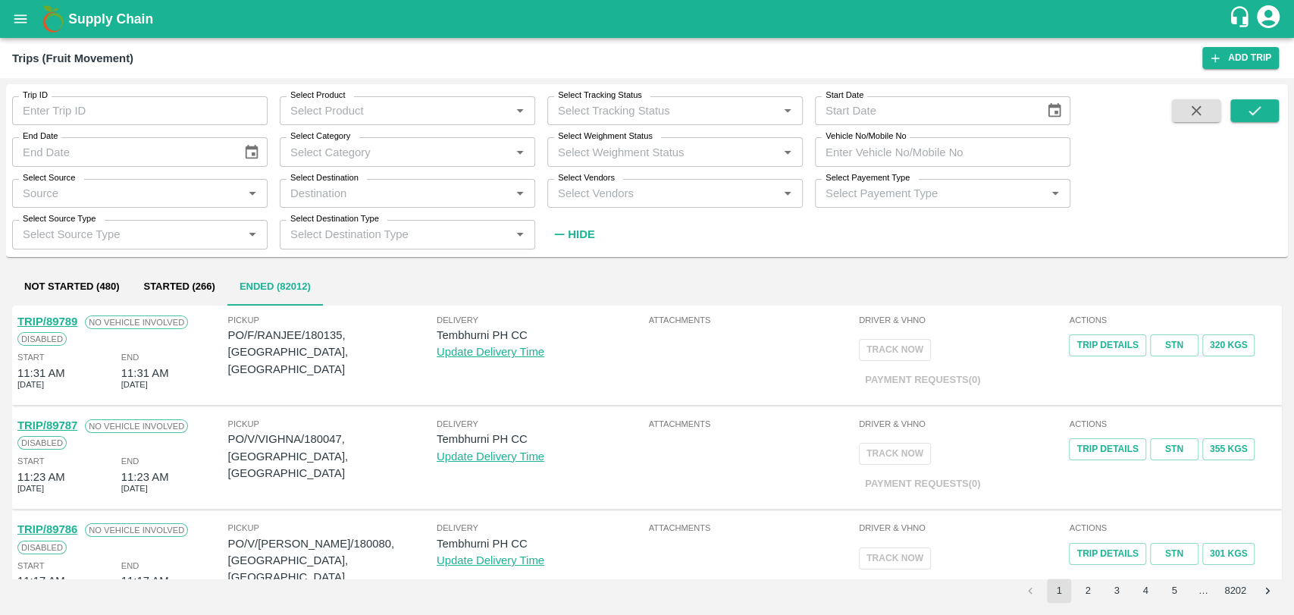
click at [582, 182] on label "Select Vendors" at bounding box center [586, 178] width 57 height 12
click at [582, 183] on input "Select Vendors" at bounding box center [662, 193] width 221 height 20
click at [582, 186] on input "Select Vendors" at bounding box center [662, 193] width 221 height 20
type input "shri"
type input "sa"
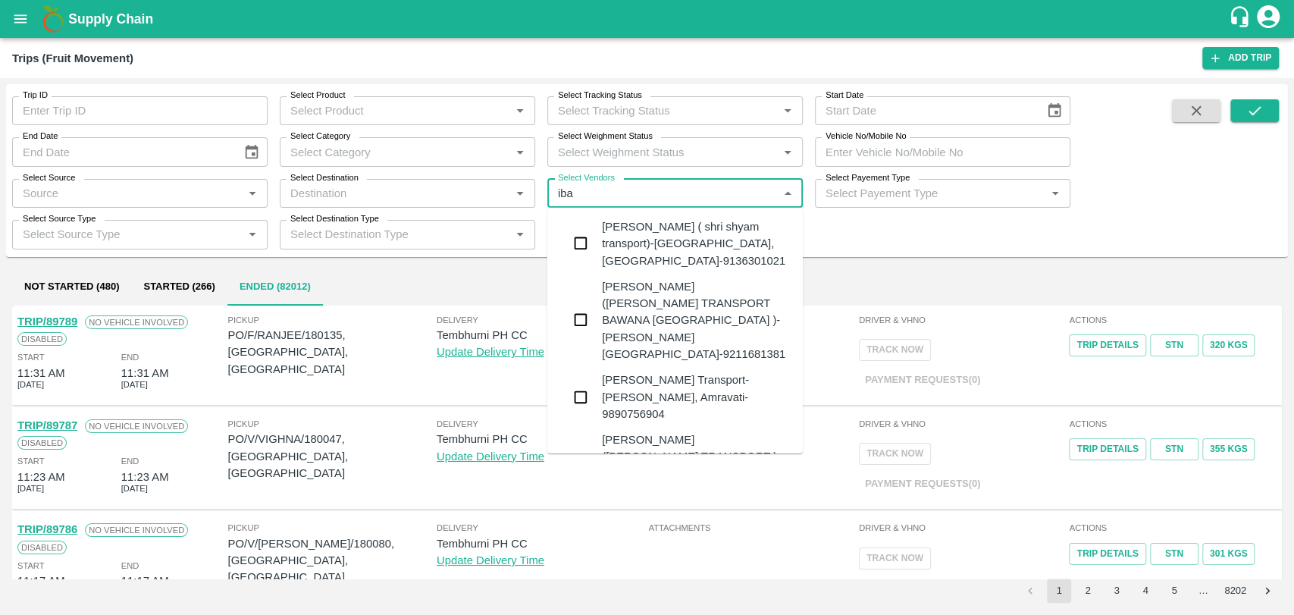
type input "ibab"
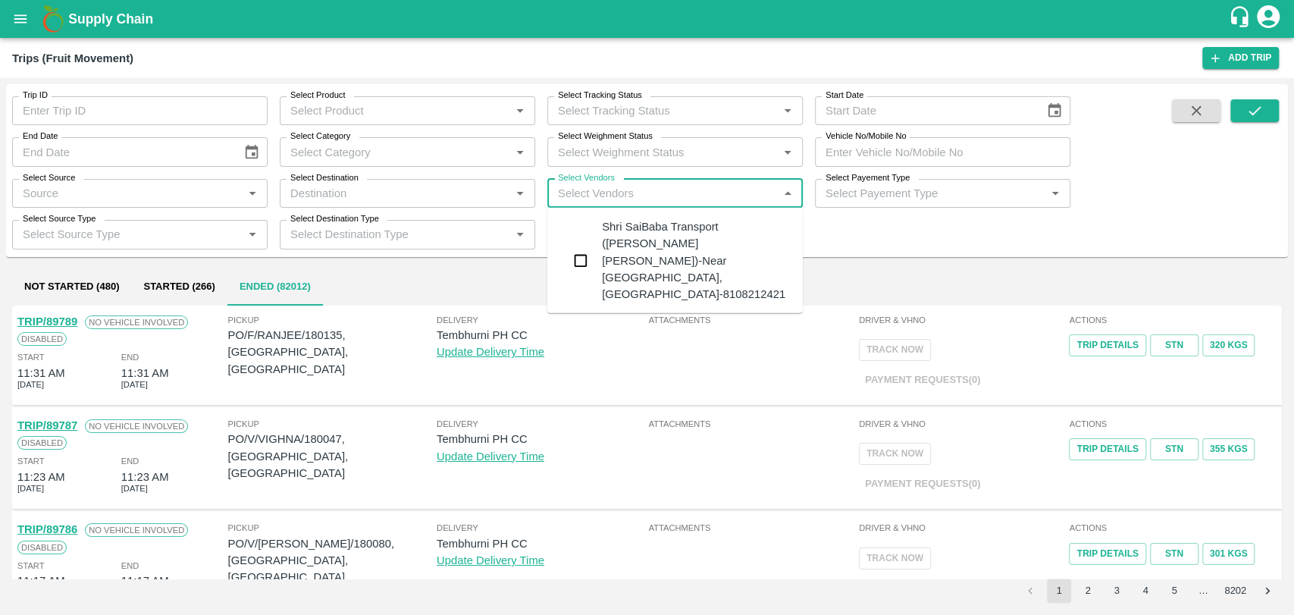
click at [588, 243] on div "Shri SaiBaba Transport ([PERSON_NAME] [PERSON_NAME])-Near [GEOGRAPHIC_DATA], [G…" at bounding box center [674, 260] width 255 height 93
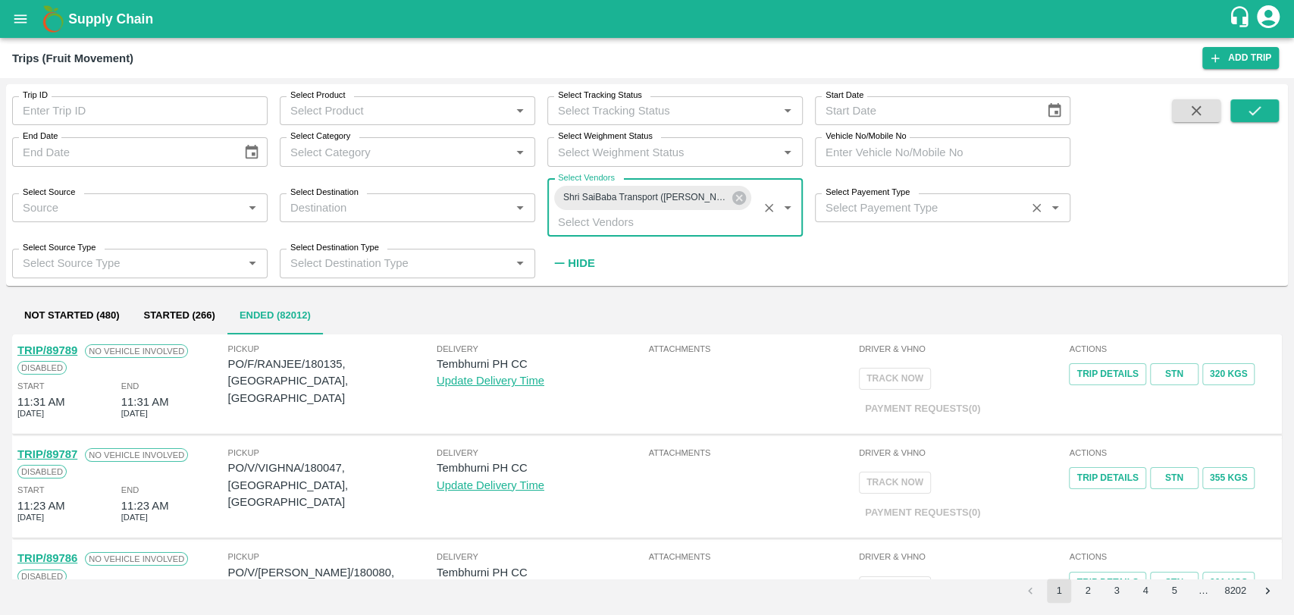
click at [921, 208] on input "Select Payement Type" at bounding box center [921, 208] width 202 height 20
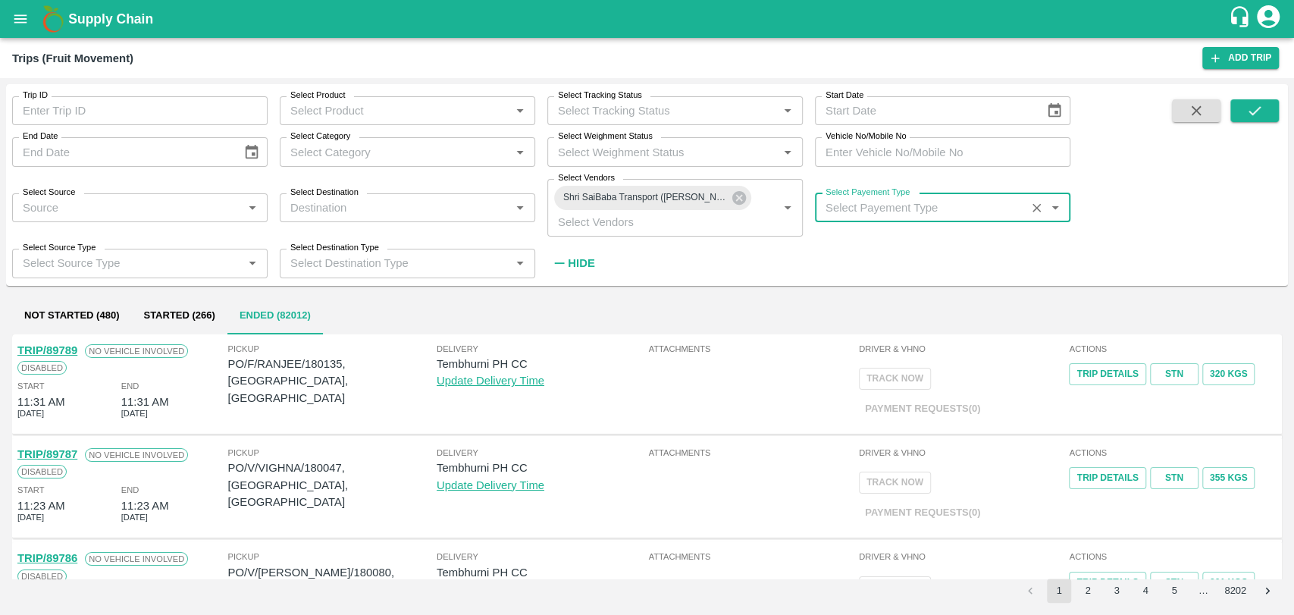
click at [891, 210] on input "Select Payement Type" at bounding box center [921, 208] width 202 height 20
click at [907, 307] on div "Not Started (480) Started (266) Ended (82012)" at bounding box center [647, 316] width 1270 height 36
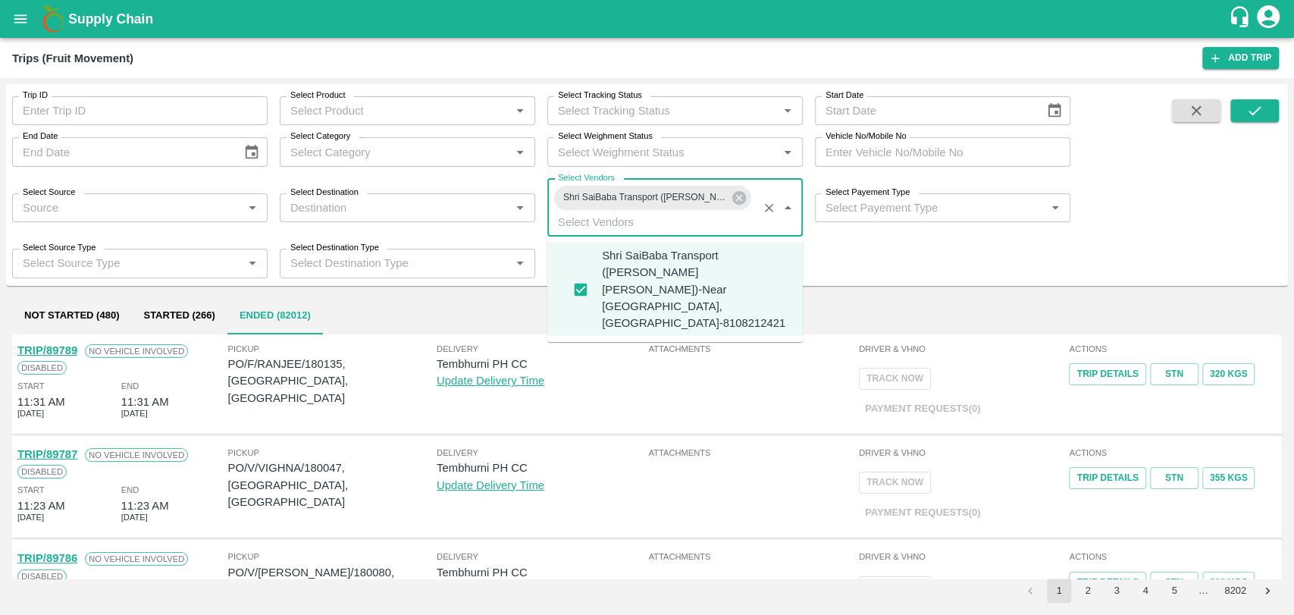
click at [695, 231] on input "Select Vendors" at bounding box center [653, 222] width 202 height 20
click at [910, 214] on input "Select Payement Type" at bounding box center [921, 208] width 202 height 20
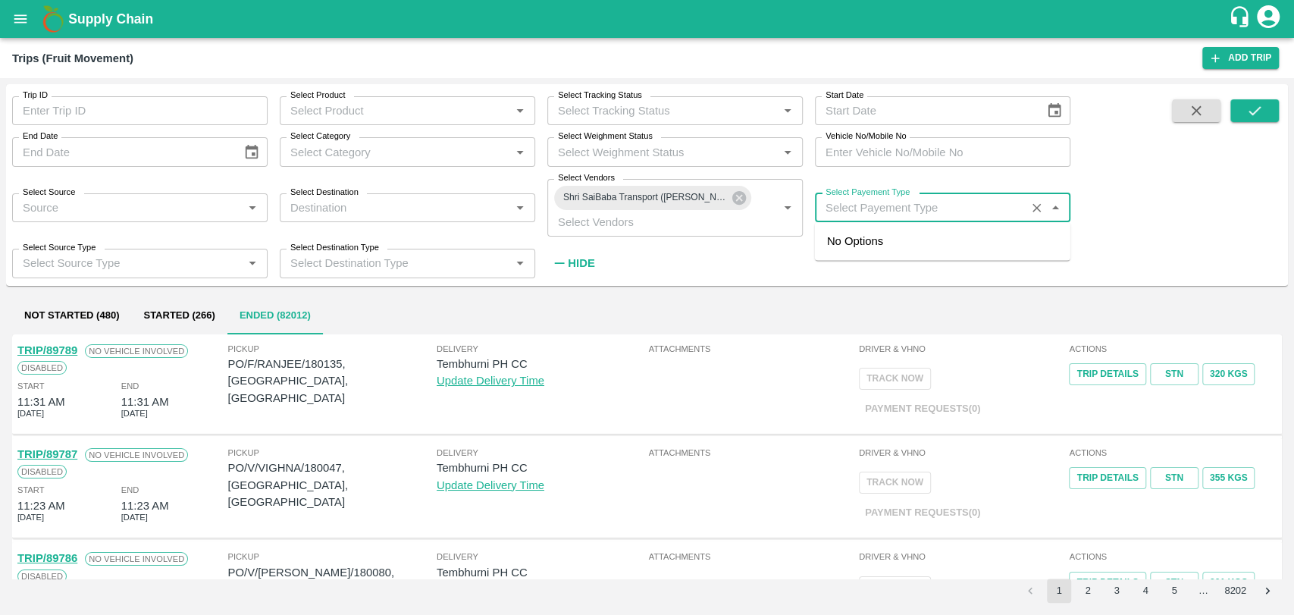
click at [910, 214] on input "Select Payement Type" at bounding box center [921, 208] width 202 height 20
click at [910, 207] on input "Select Payement Type" at bounding box center [921, 208] width 202 height 20
click at [944, 274] on div "Trip ID Trip ID Select Product Select Product   * Select Tracking Status Select…" at bounding box center [535, 180] width 1070 height 193
click at [874, 208] on input "Select Payement Type" at bounding box center [921, 208] width 202 height 20
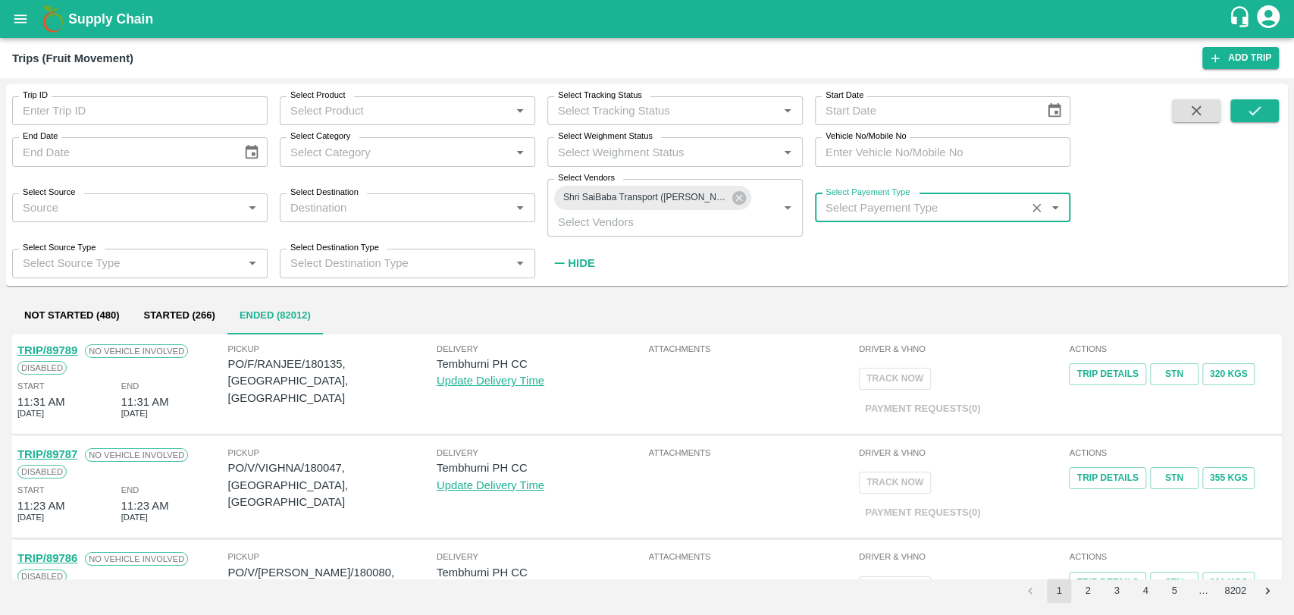
click at [735, 326] on div "Not Started (480) Started (266) Ended (82012)" at bounding box center [647, 316] width 1270 height 36
click at [851, 222] on div "Trip ID Trip ID Select Product Select Product   * Select Tracking Status Select…" at bounding box center [535, 180] width 1070 height 193
click at [922, 211] on input "Select Payement Type" at bounding box center [921, 208] width 202 height 20
type input "adv"
click at [106, 214] on input "Select Source" at bounding box center [127, 208] width 221 height 20
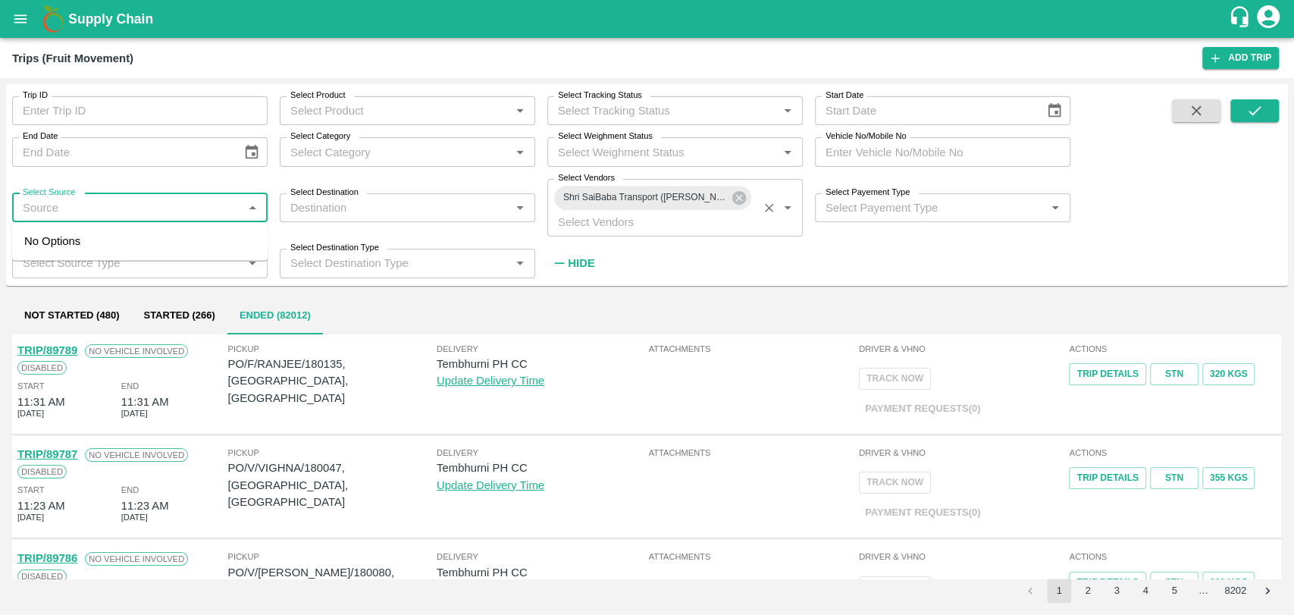
click at [682, 226] on input "Select Vendors" at bounding box center [653, 222] width 202 height 20
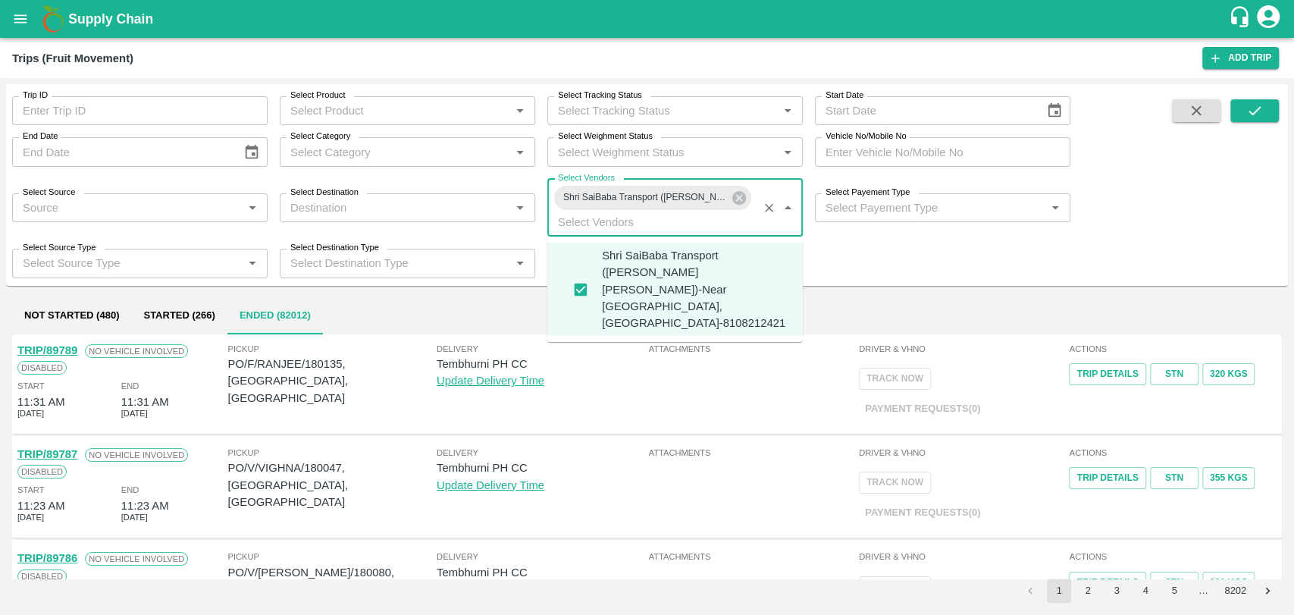
click at [600, 284] on div "Shri SaiBaba Transport ([PERSON_NAME] [PERSON_NAME])-Near [GEOGRAPHIC_DATA], [G…" at bounding box center [674, 289] width 255 height 93
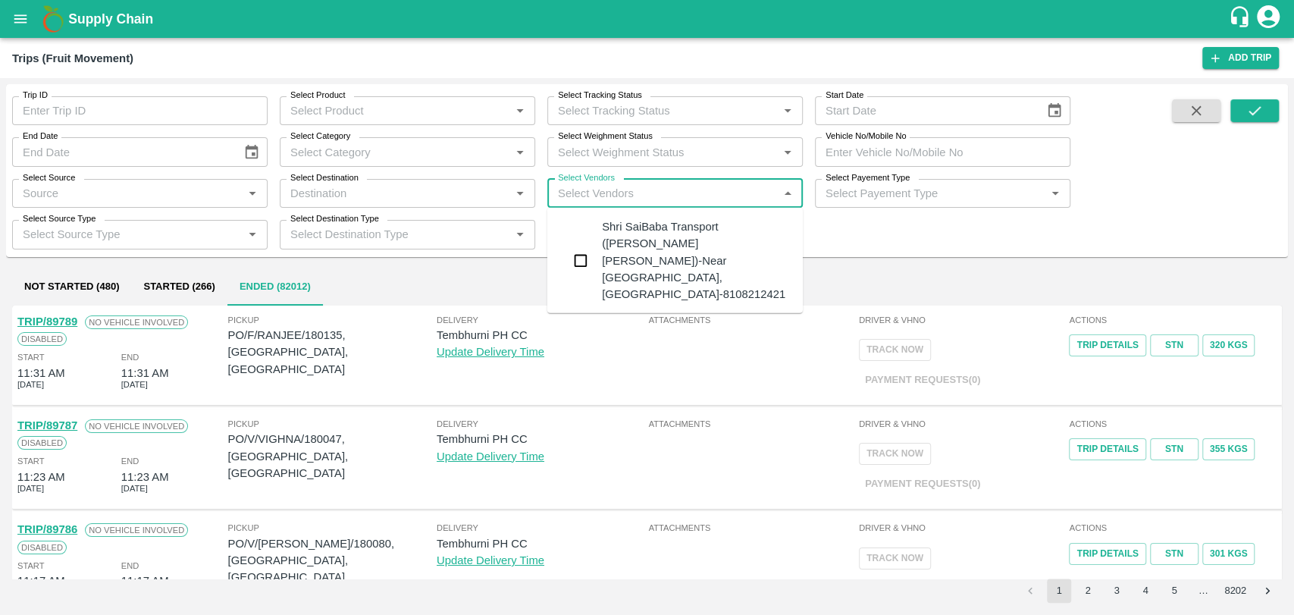
click at [649, 202] on input "Select Vendors" at bounding box center [662, 193] width 221 height 20
click at [641, 273] on div "Shri SaiBaba Transport ([PERSON_NAME] [PERSON_NAME])-Near [GEOGRAPHIC_DATA], [G…" at bounding box center [696, 260] width 189 height 84
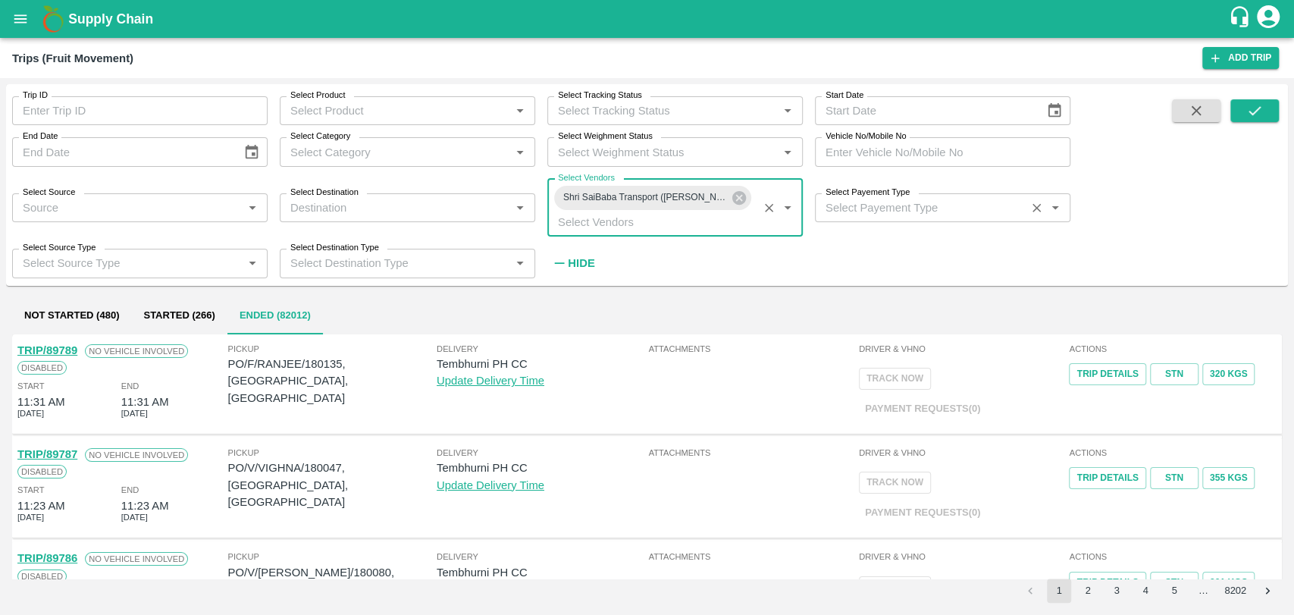
click at [845, 208] on input "Select Payement Type" at bounding box center [921, 208] width 202 height 20
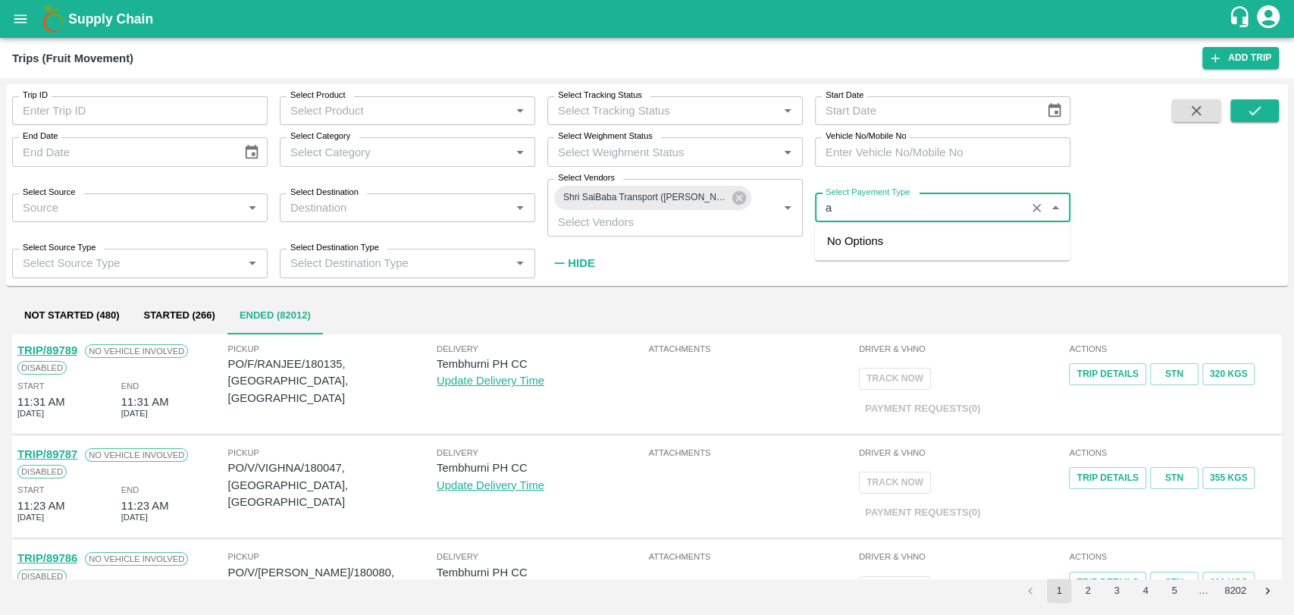
type input "ad"
